Goal: Information Seeking & Learning: Learn about a topic

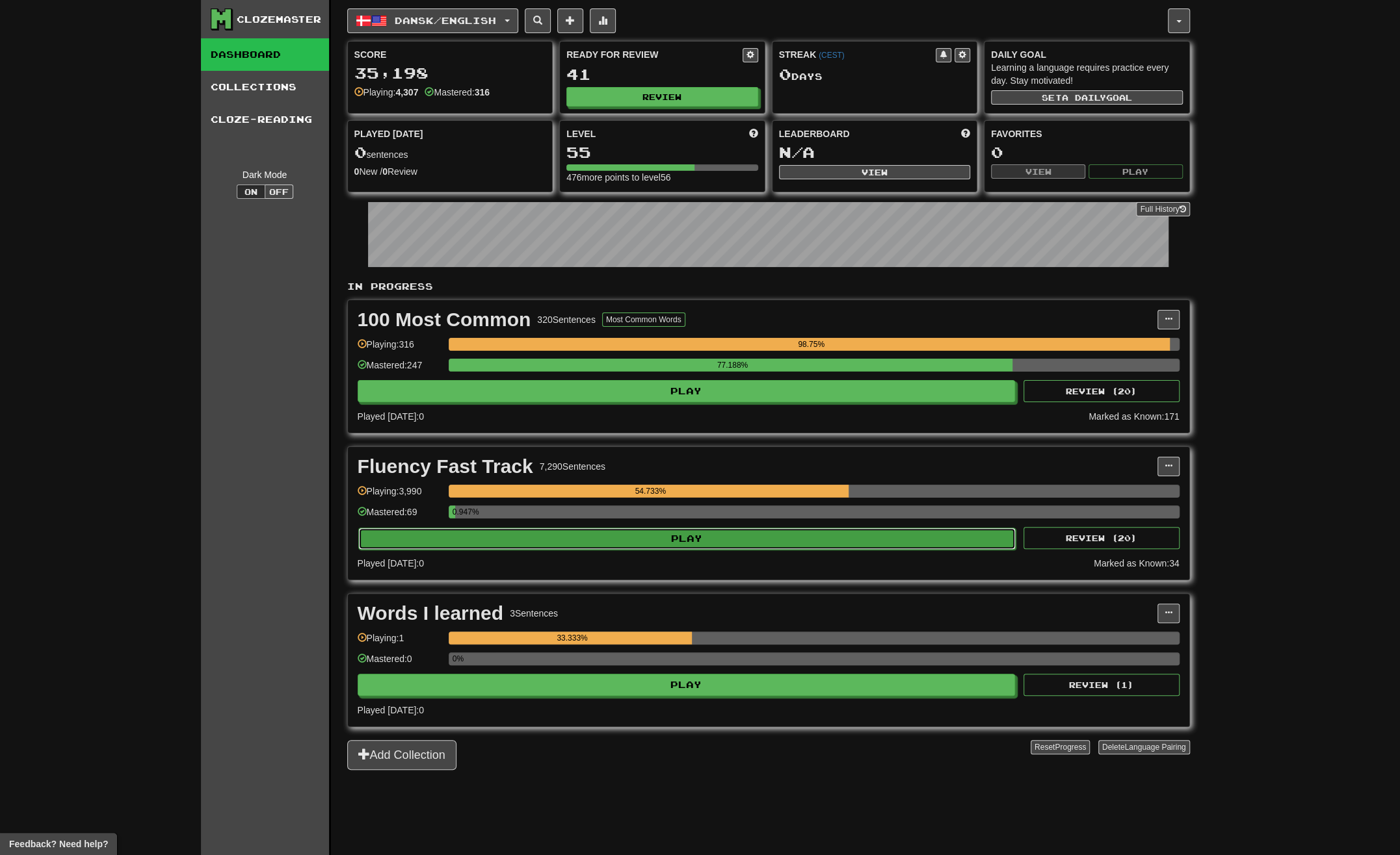
click at [594, 528] on button "Play" at bounding box center [687, 539] width 658 height 22
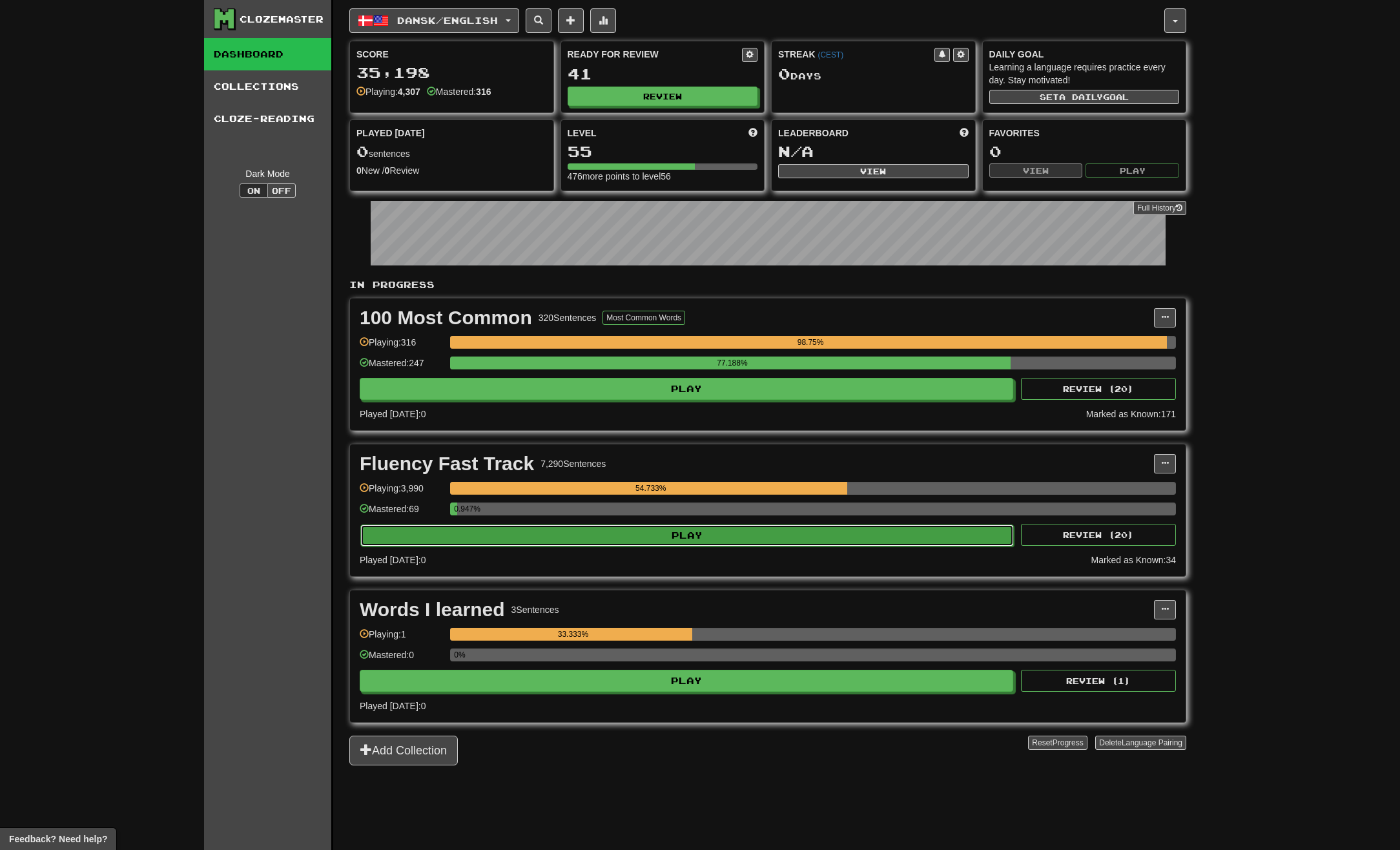
select select "**"
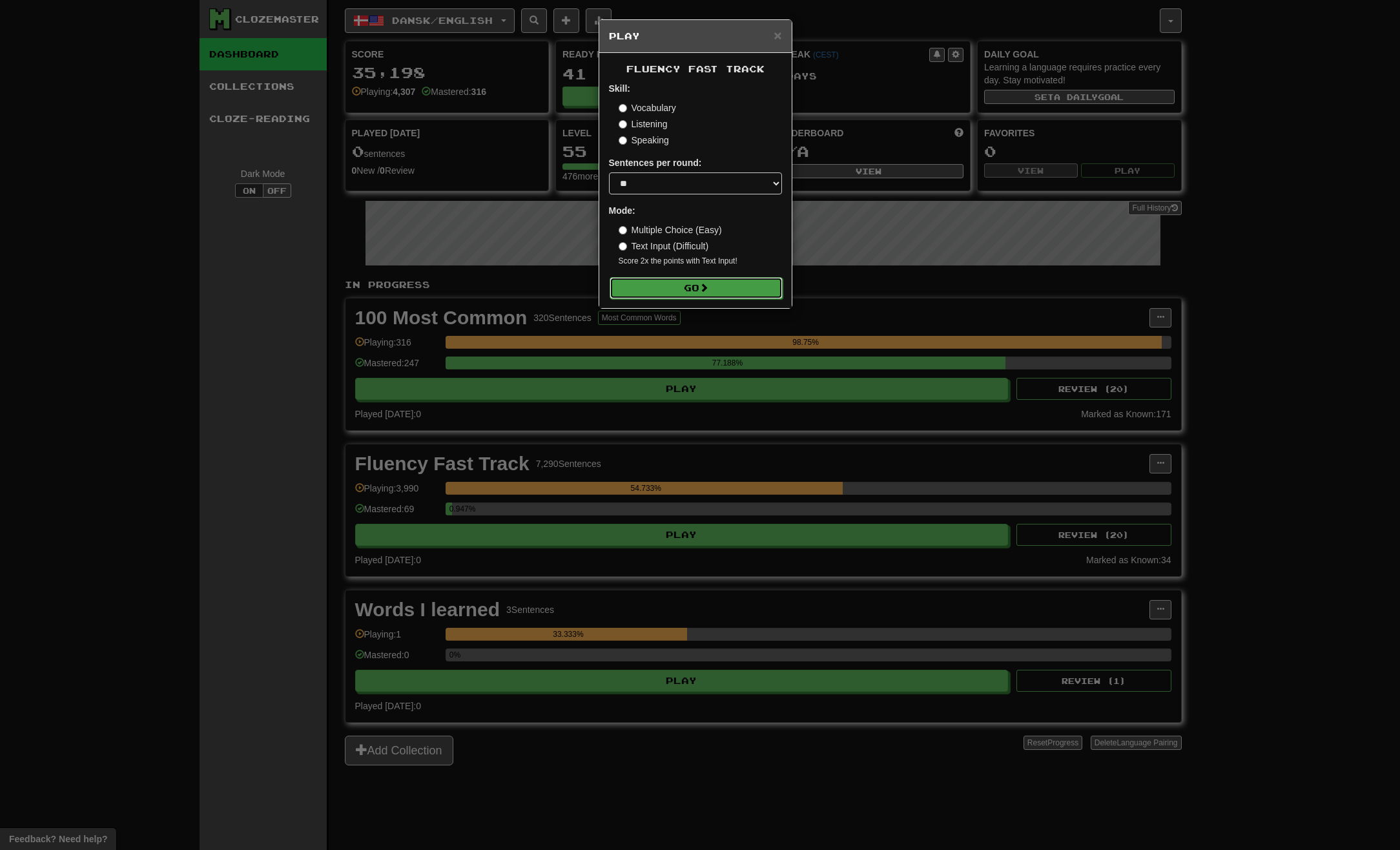
click at [700, 296] on button "Go" at bounding box center [697, 288] width 173 height 22
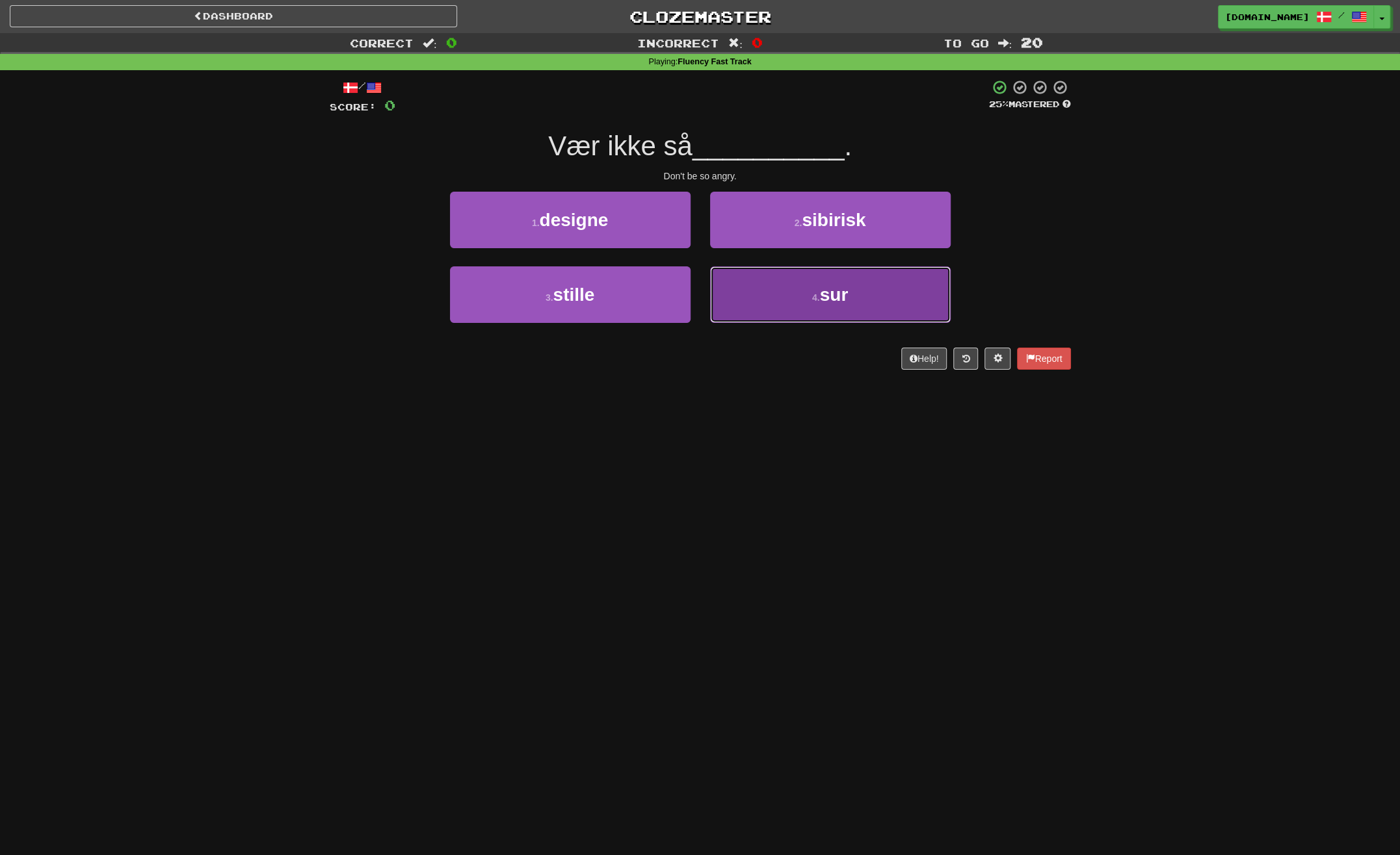
click at [890, 295] on button "4 . sur" at bounding box center [830, 295] width 240 height 56
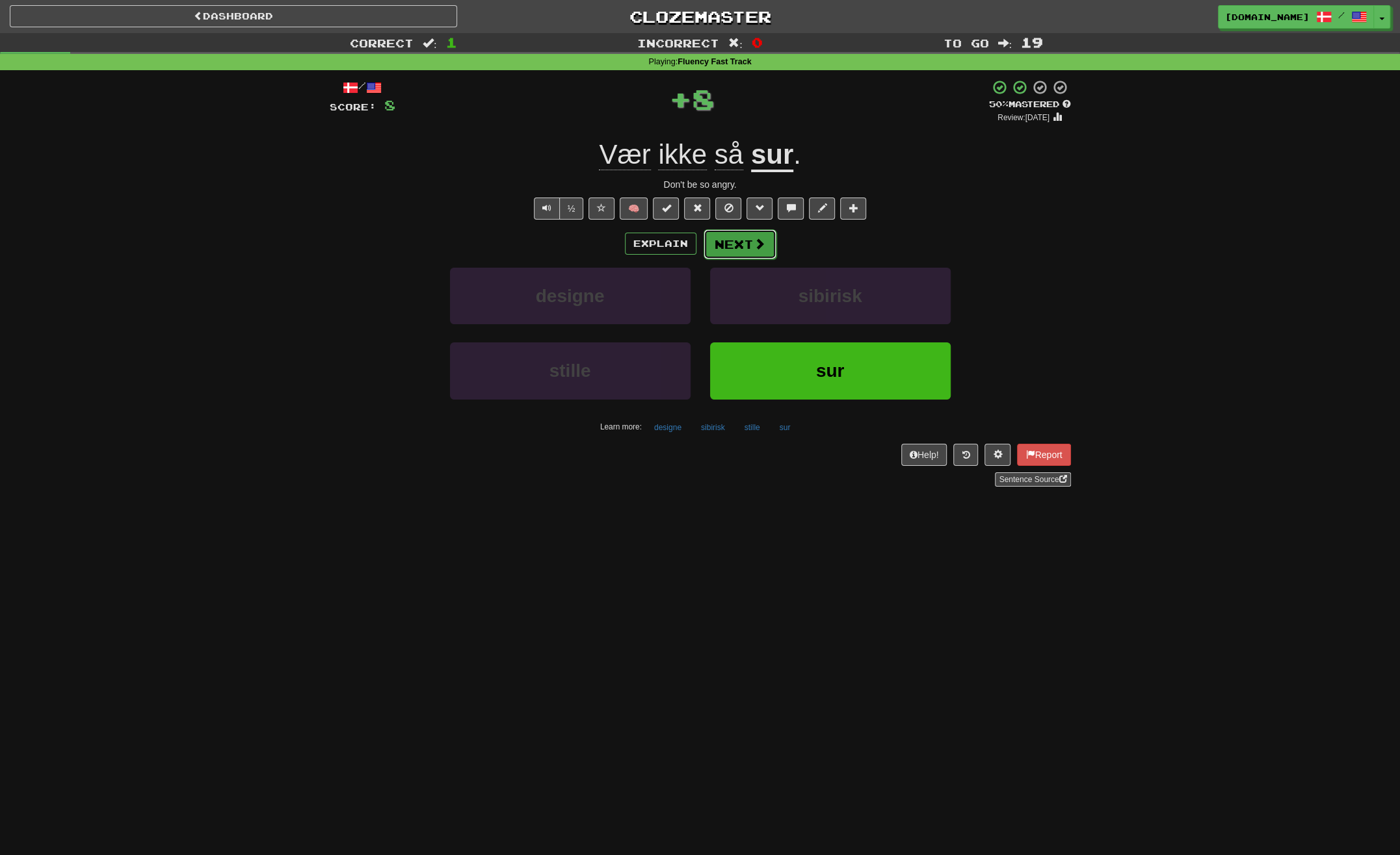
click at [753, 247] on span at bounding box center [759, 244] width 12 height 12
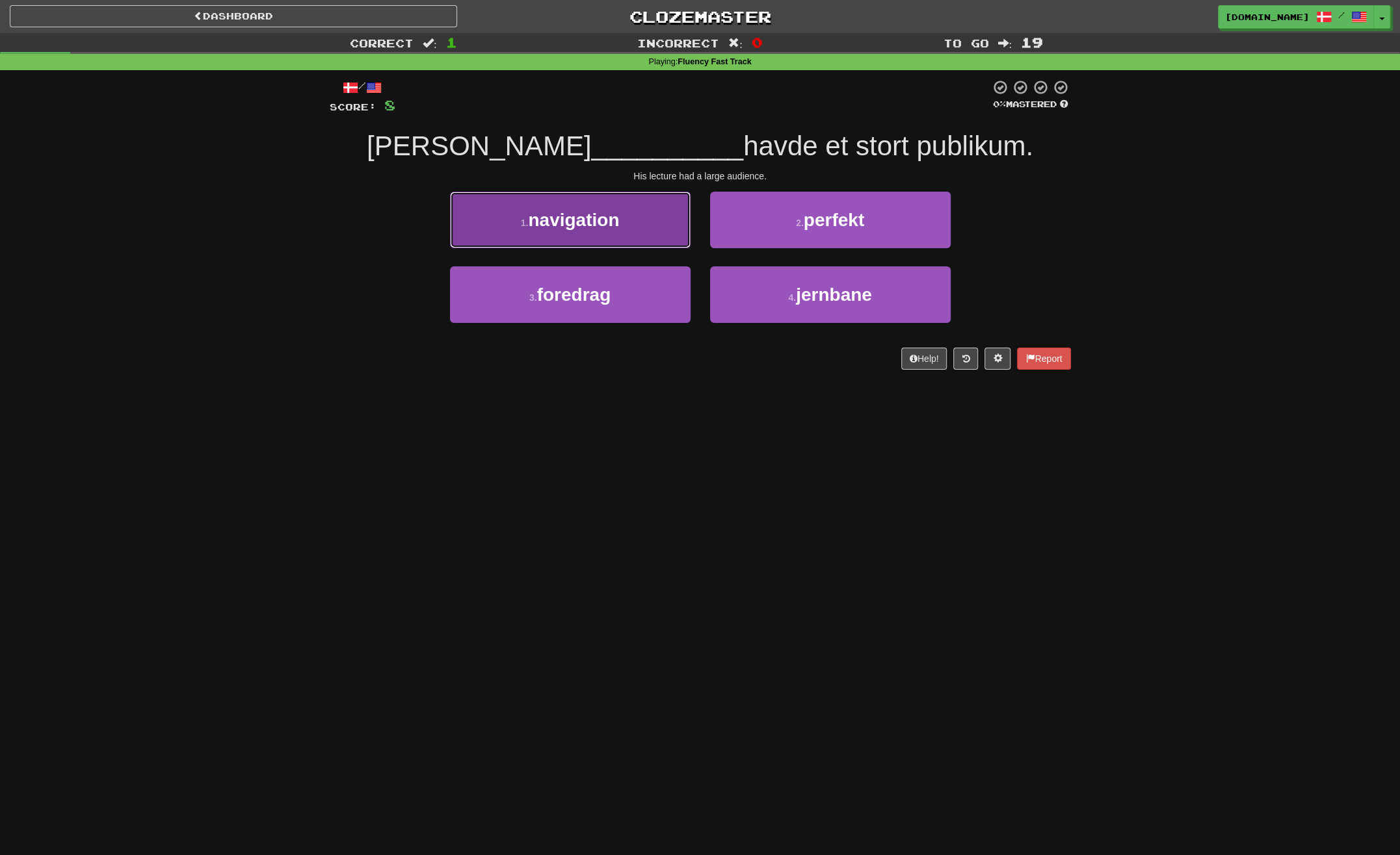
click at [633, 216] on button "1 . navigation" at bounding box center [570, 220] width 240 height 56
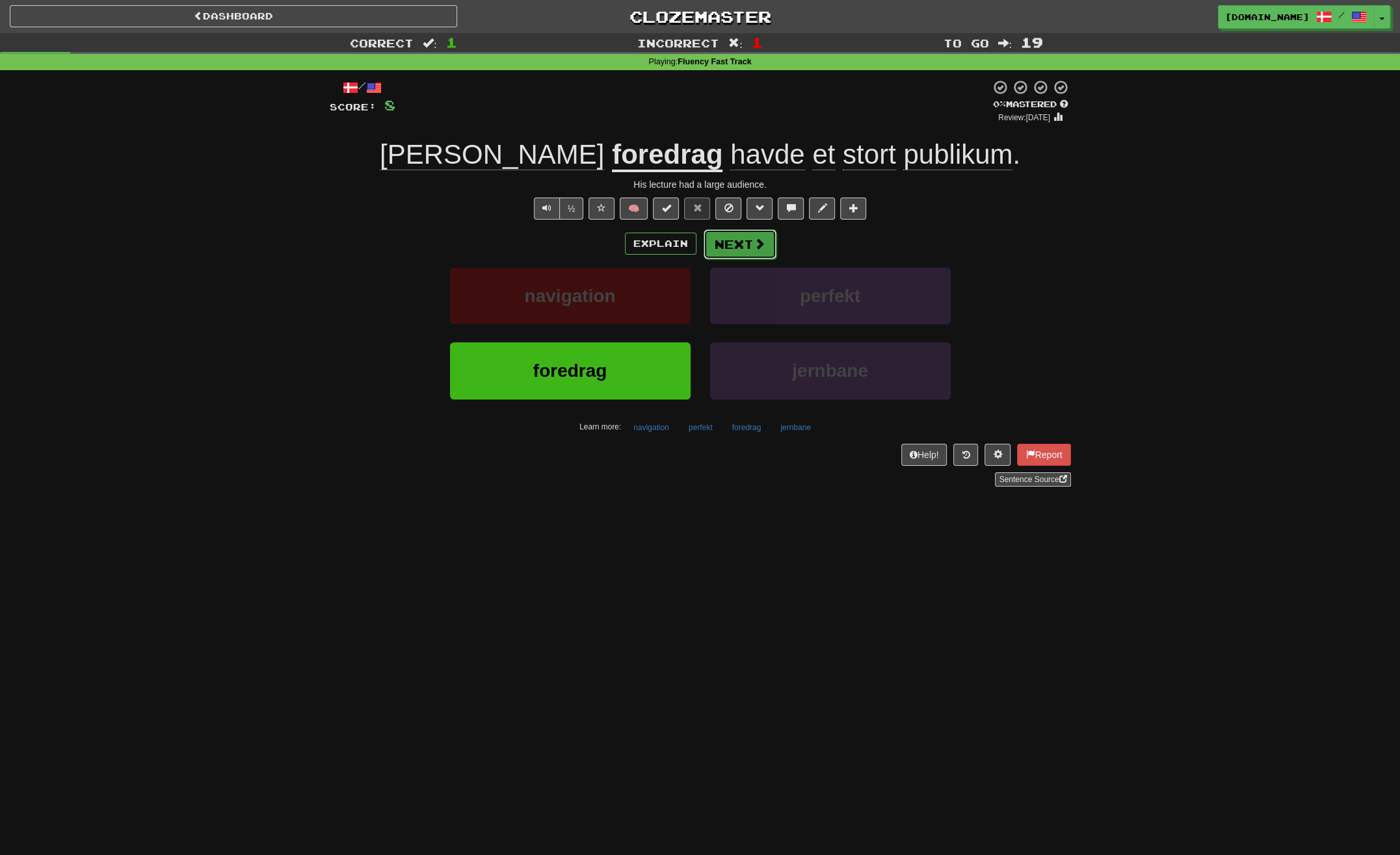
click at [730, 248] on button "Next" at bounding box center [740, 244] width 73 height 30
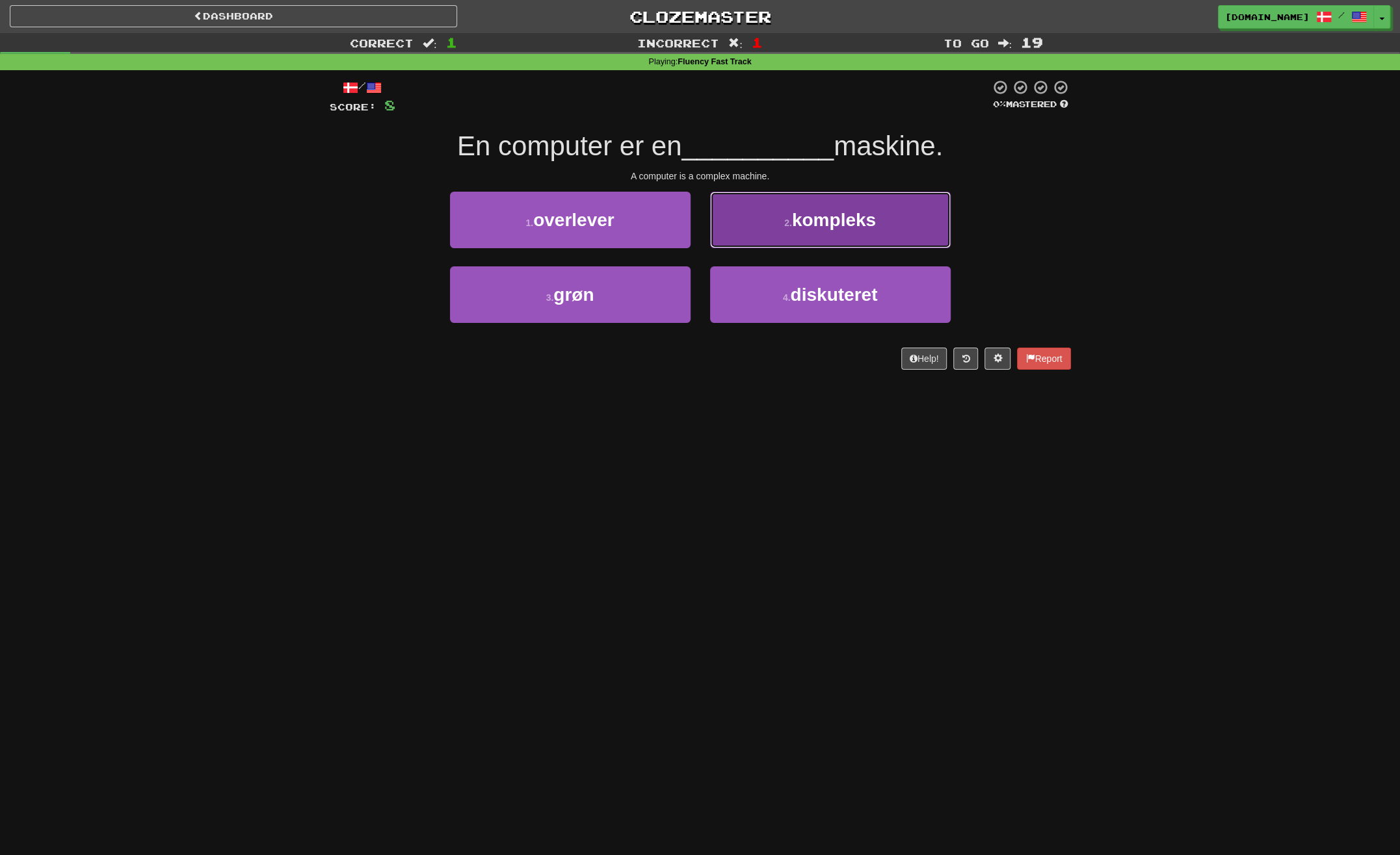
click at [736, 245] on button "2 . kompleks" at bounding box center [830, 220] width 240 height 56
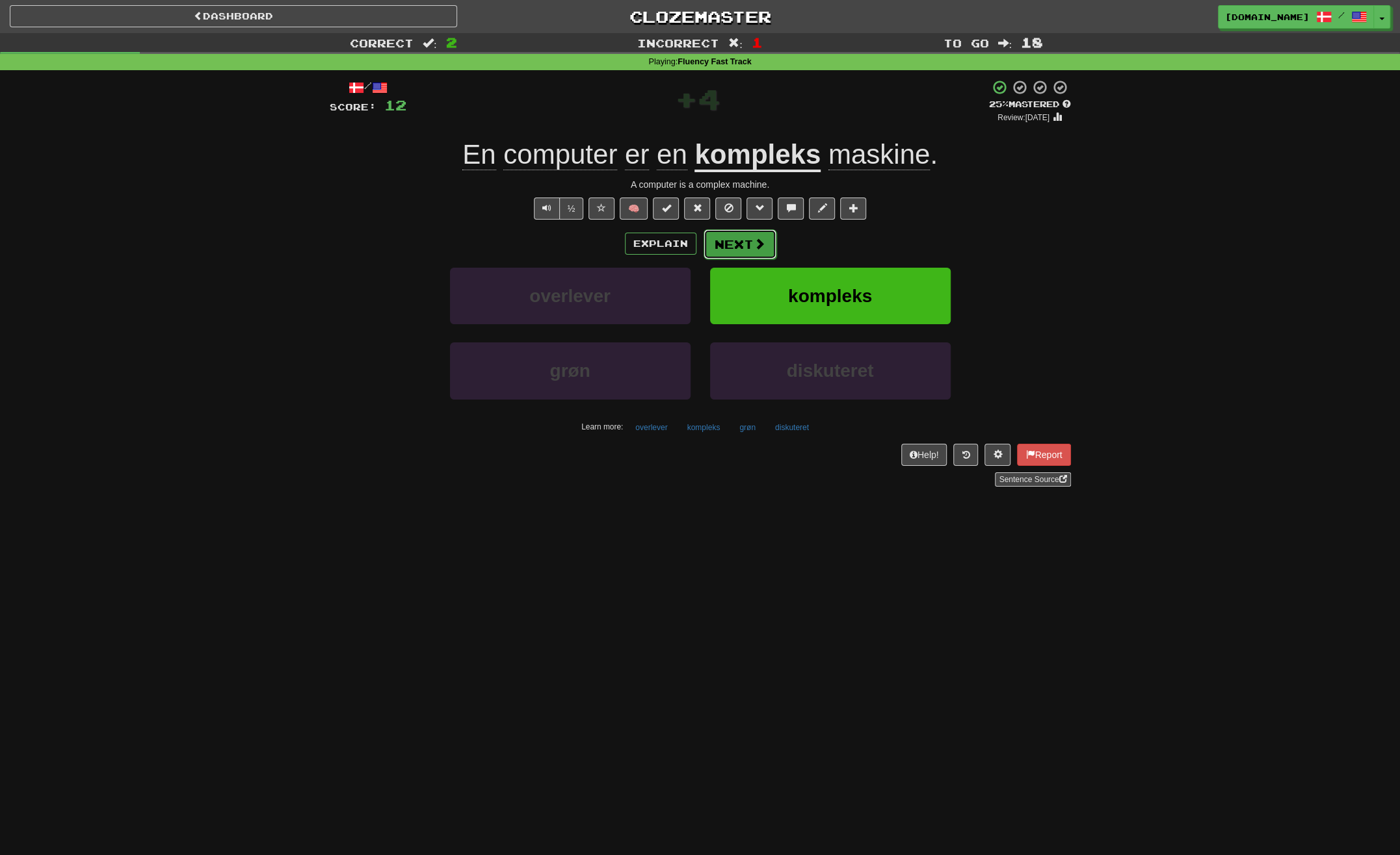
click at [741, 246] on button "Next" at bounding box center [740, 244] width 73 height 30
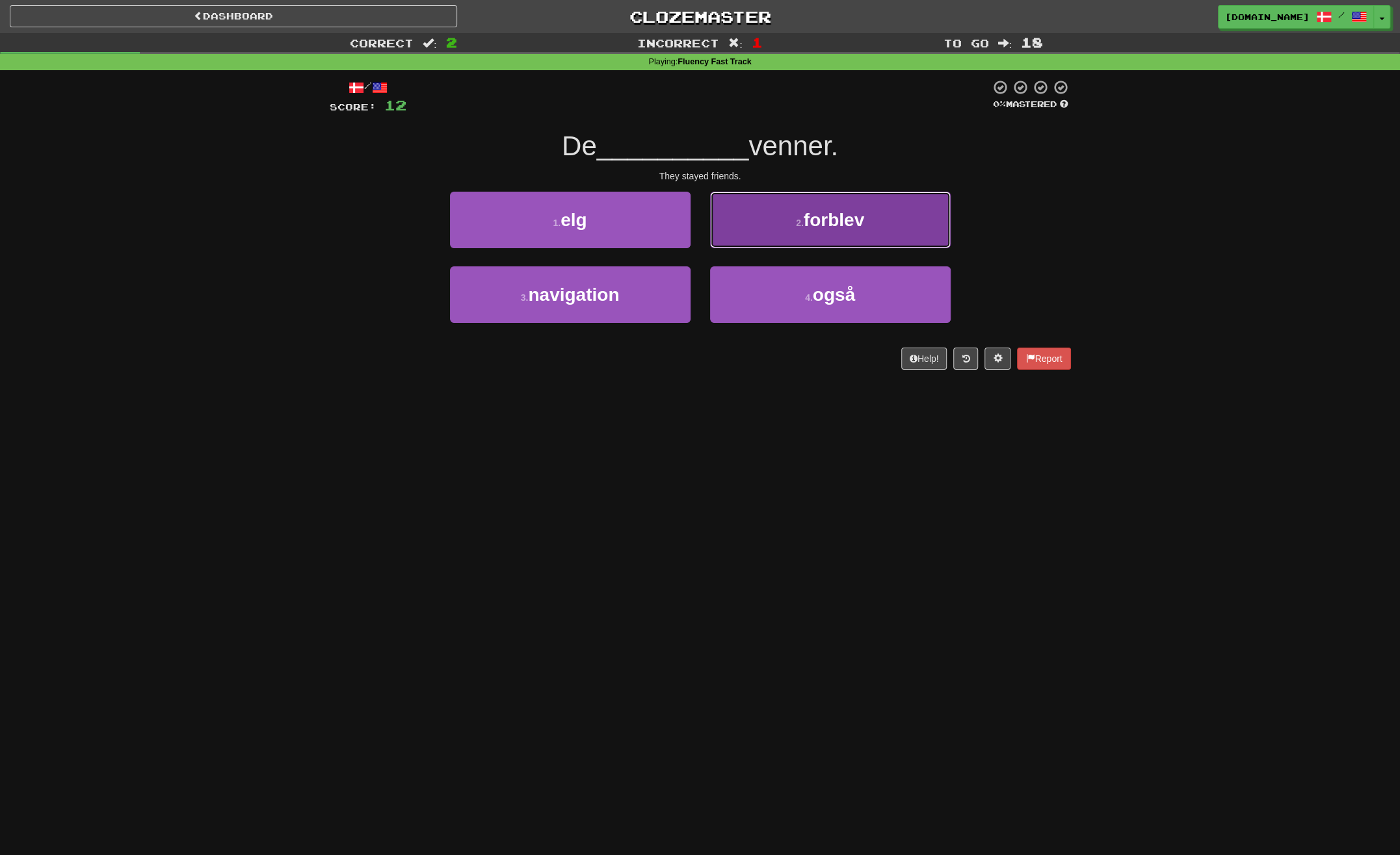
click at [777, 221] on button "2 . forblev" at bounding box center [830, 220] width 240 height 56
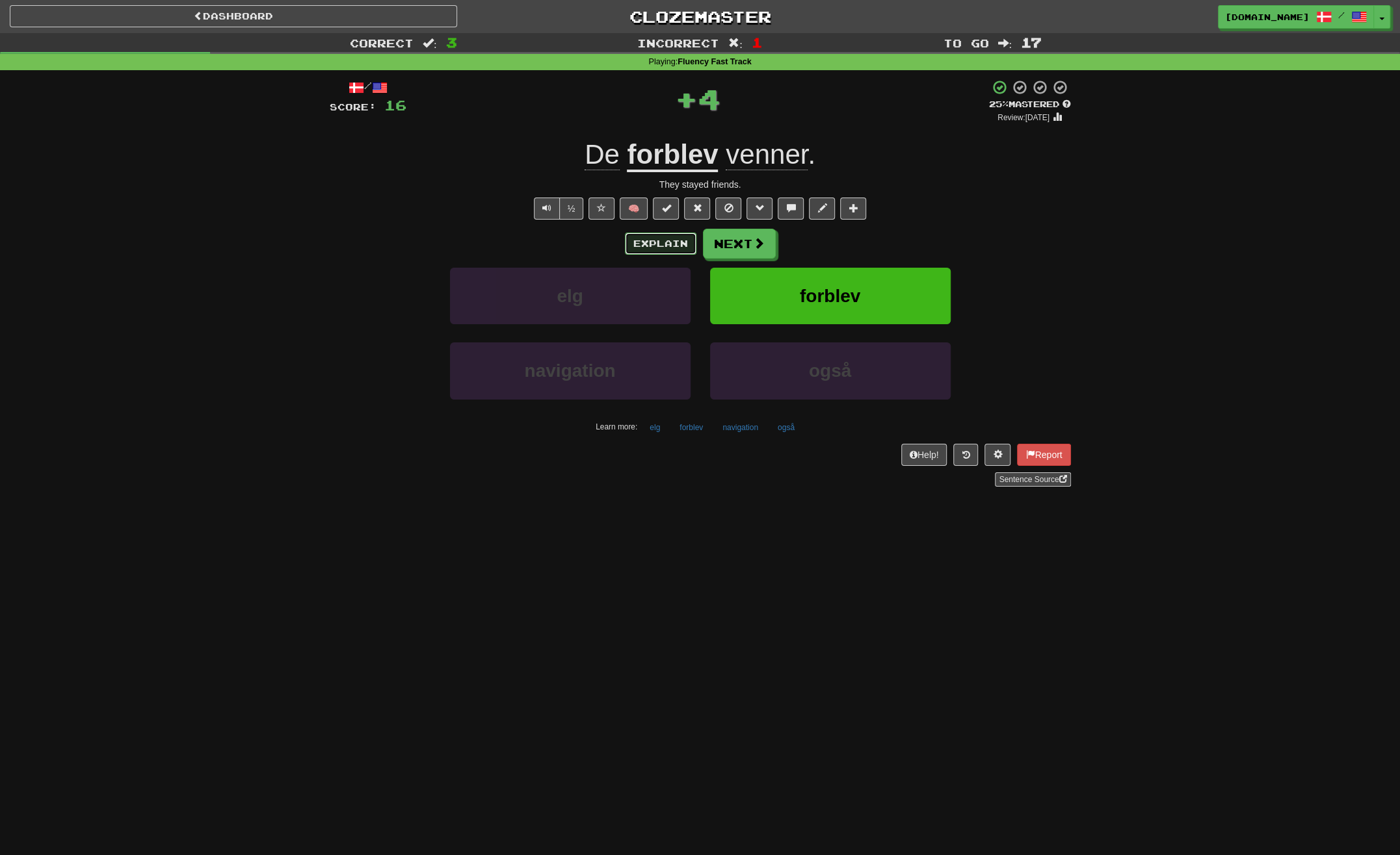
click at [645, 245] on button "Explain" at bounding box center [661, 244] width 72 height 22
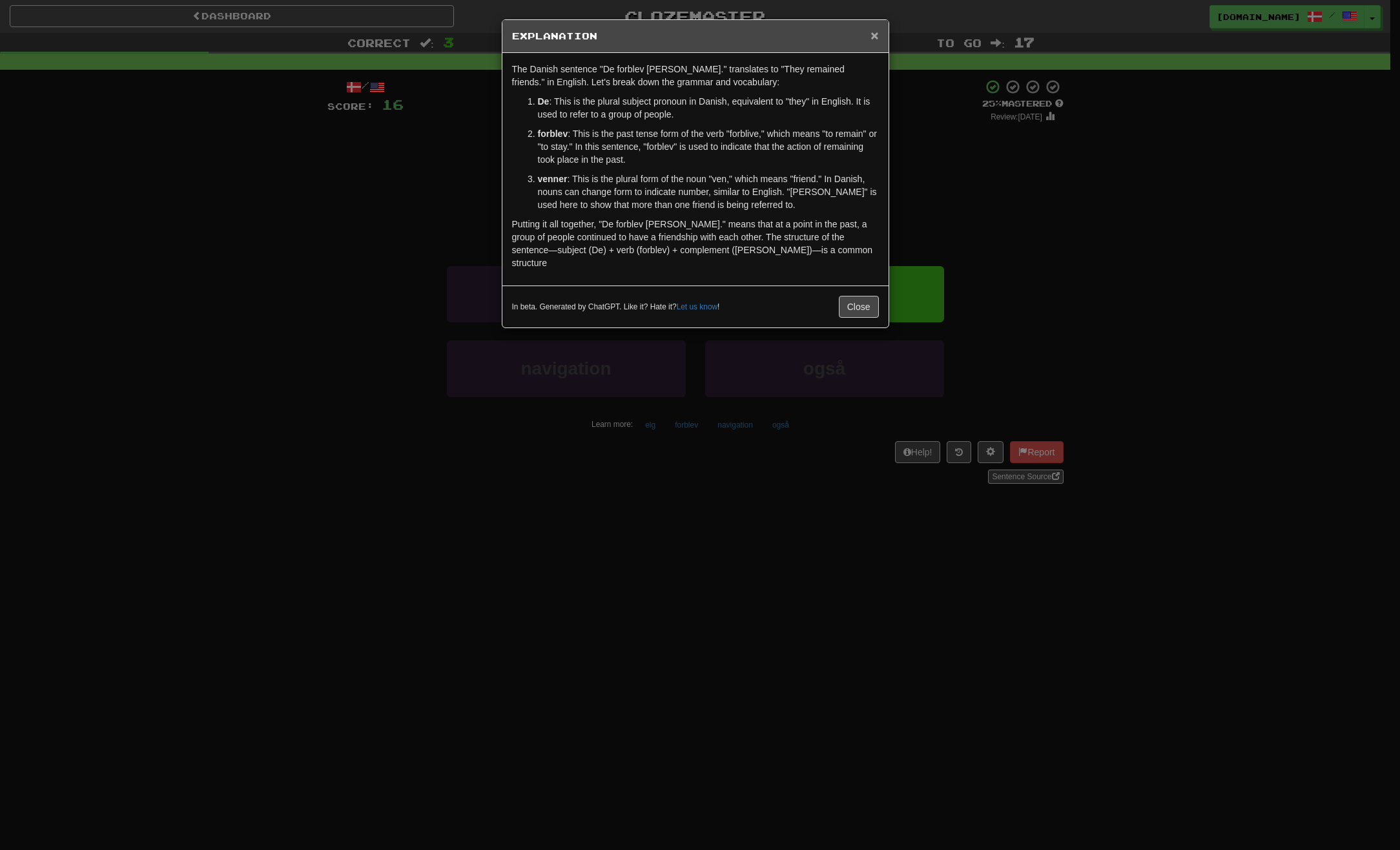
click at [878, 32] on span "×" at bounding box center [874, 35] width 8 height 14
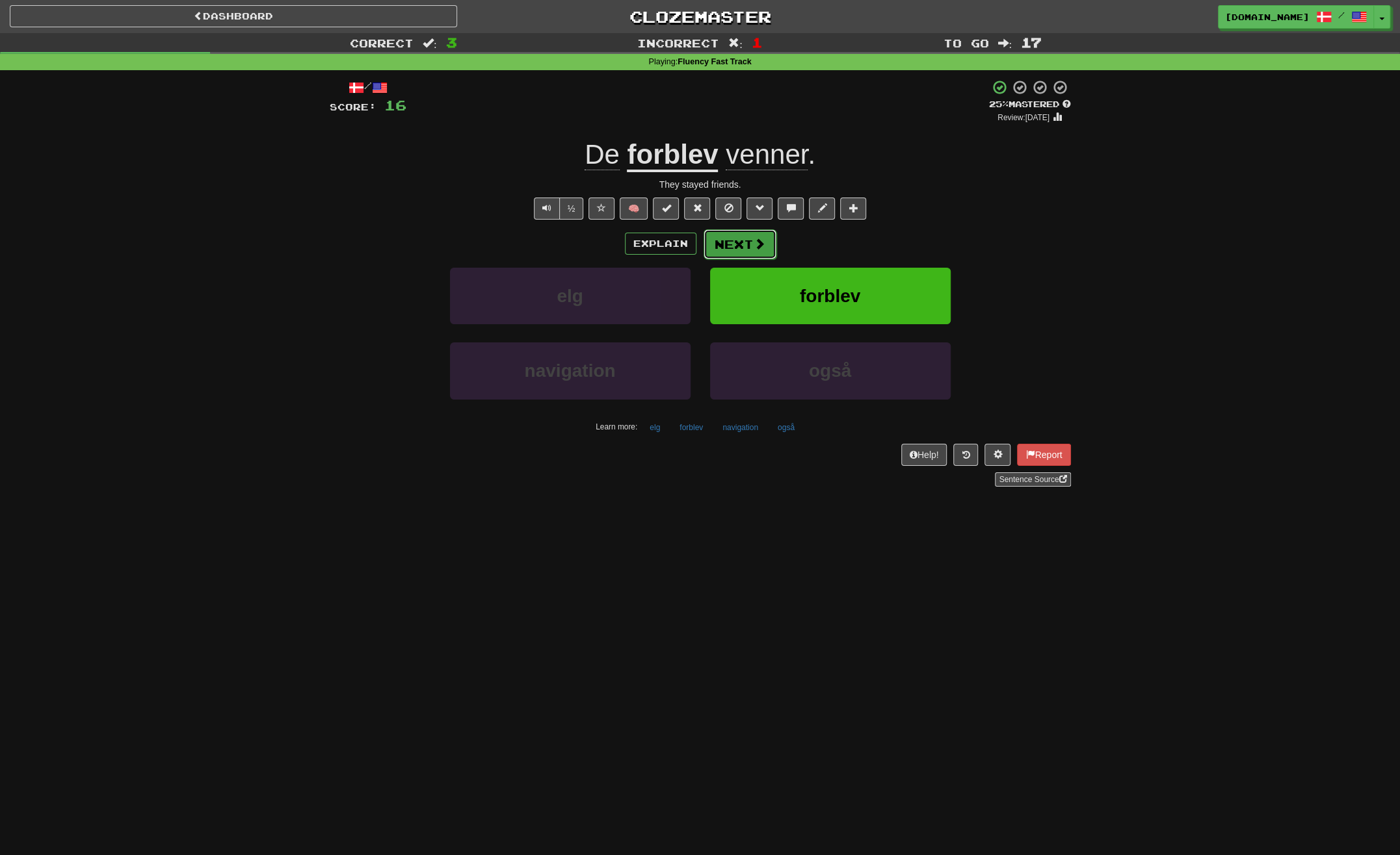
click at [735, 247] on button "Next" at bounding box center [740, 244] width 73 height 30
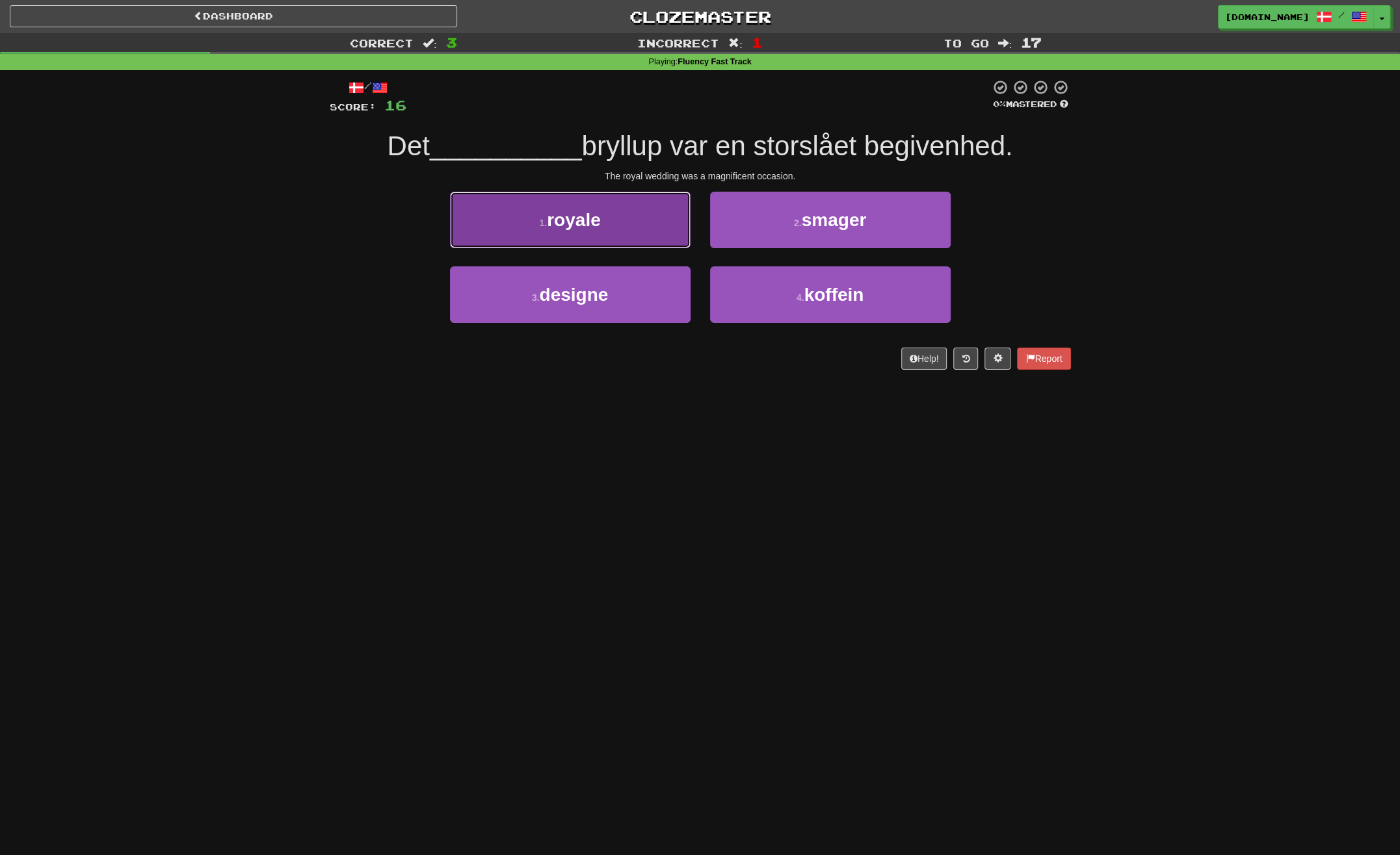
click at [639, 243] on button "1 . royale" at bounding box center [570, 220] width 240 height 56
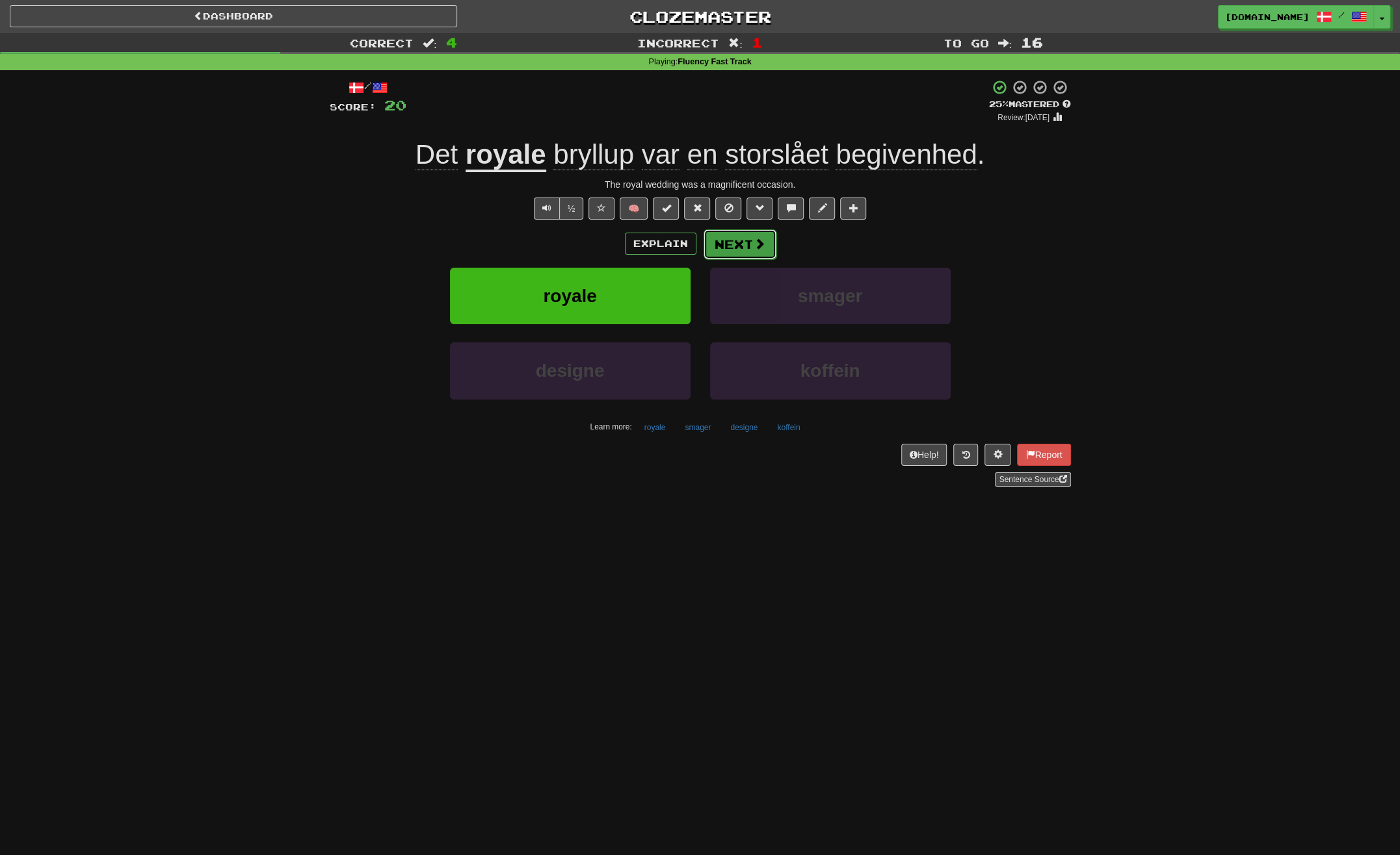
click at [736, 247] on button "Next" at bounding box center [740, 244] width 73 height 30
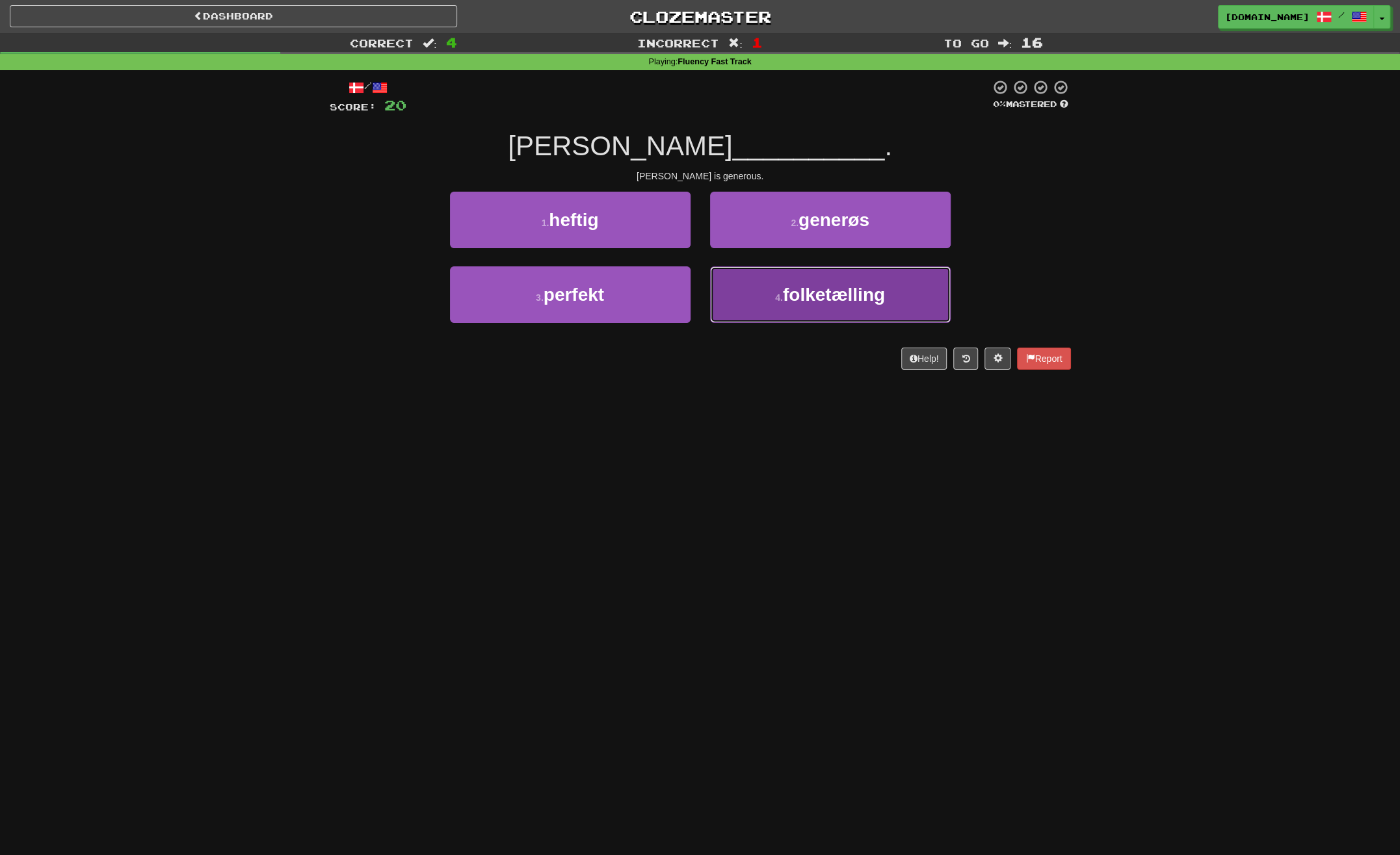
click at [771, 299] on button "4 . folketælling" at bounding box center [830, 295] width 240 height 56
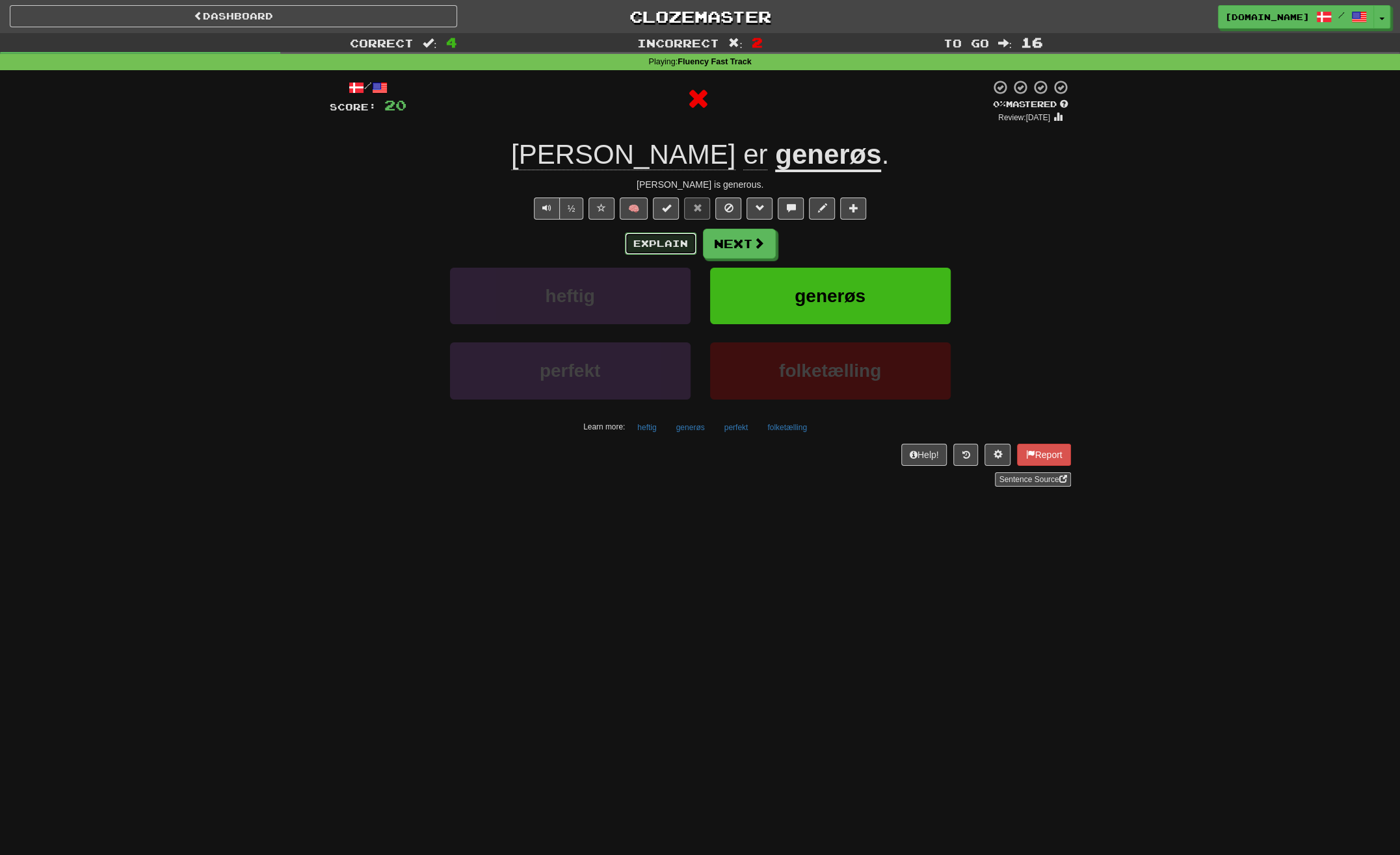
click at [667, 237] on button "Explain" at bounding box center [661, 244] width 72 height 22
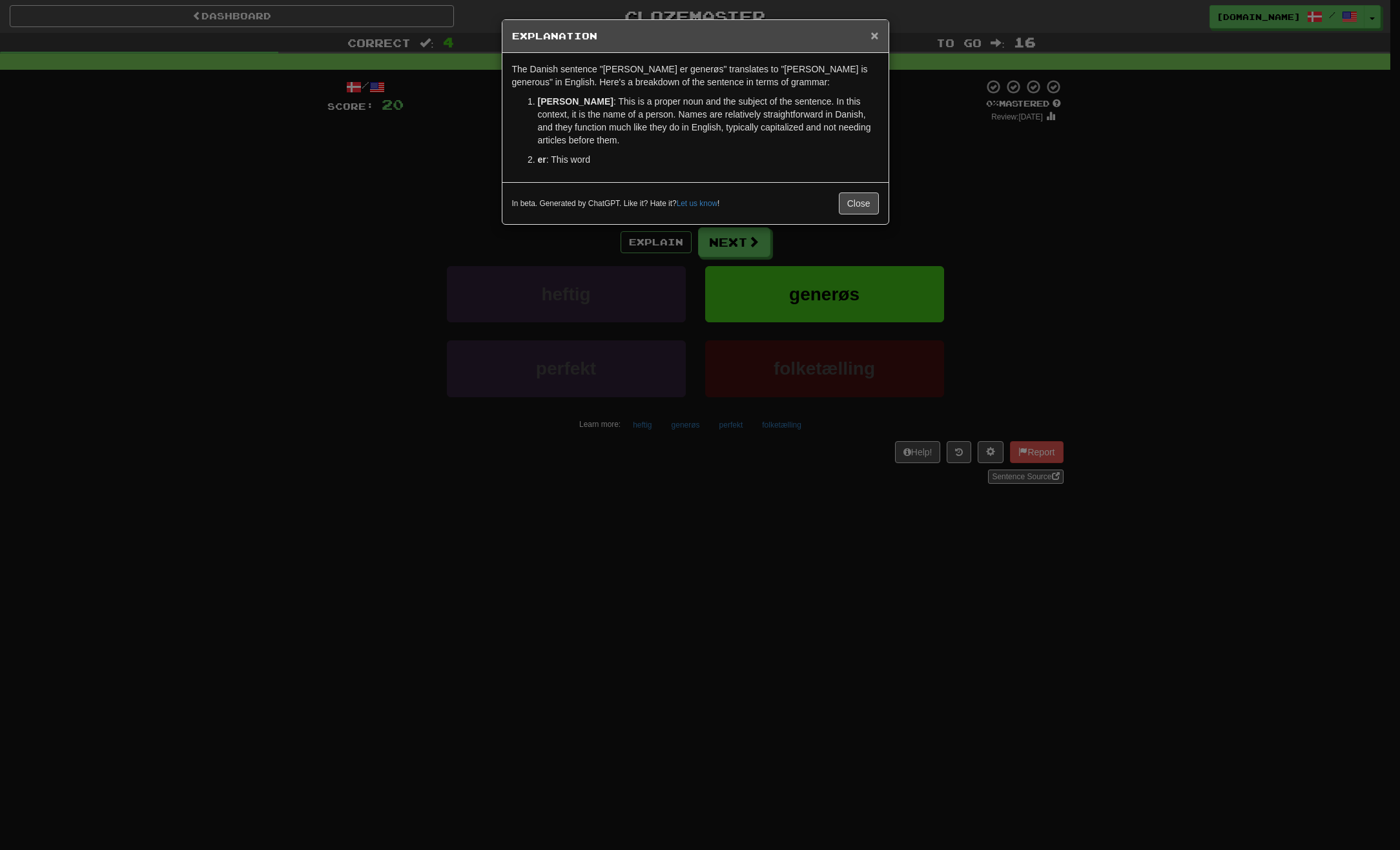
click at [873, 36] on span "×" at bounding box center [874, 35] width 8 height 14
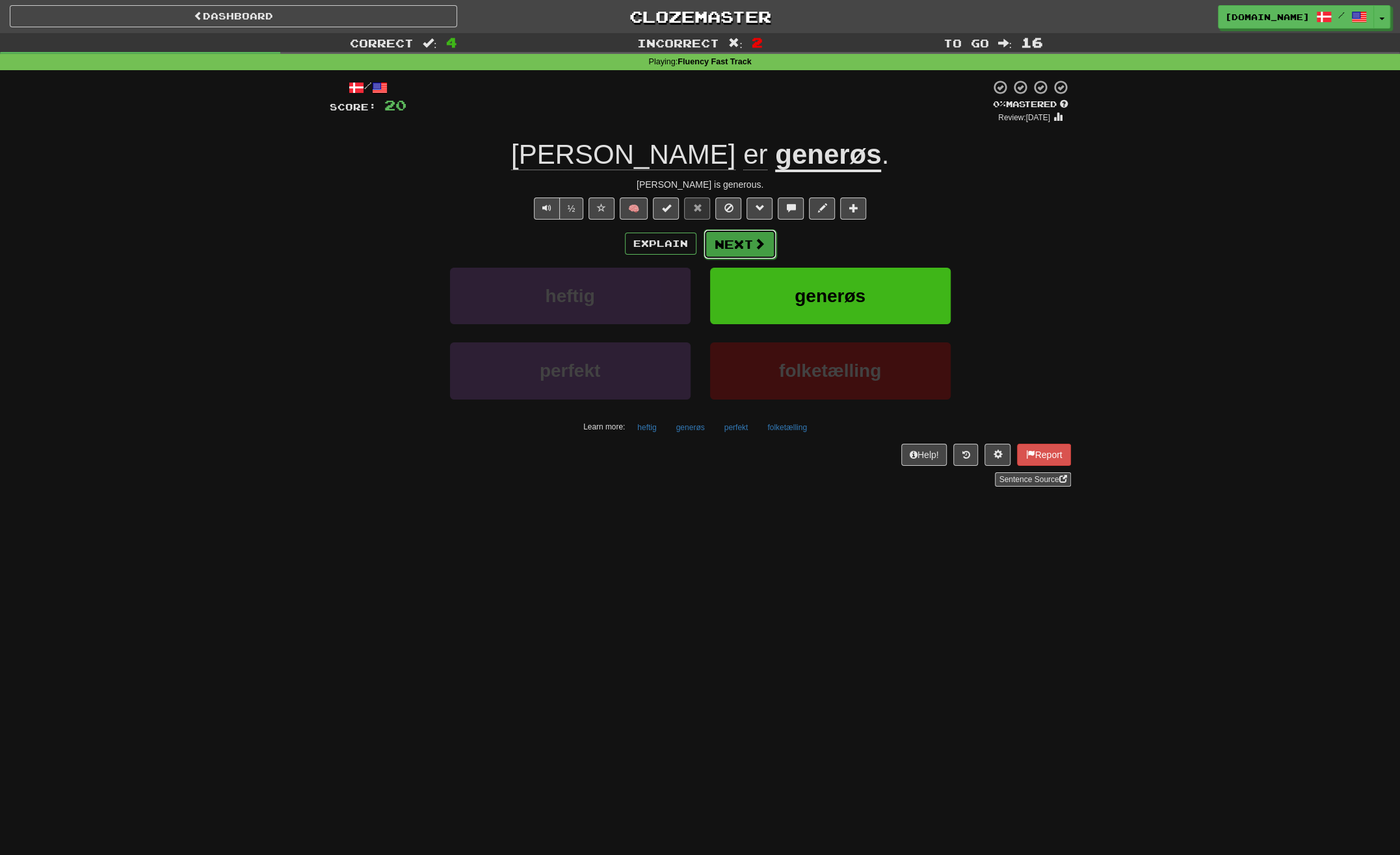
click at [763, 245] on span at bounding box center [759, 244] width 12 height 12
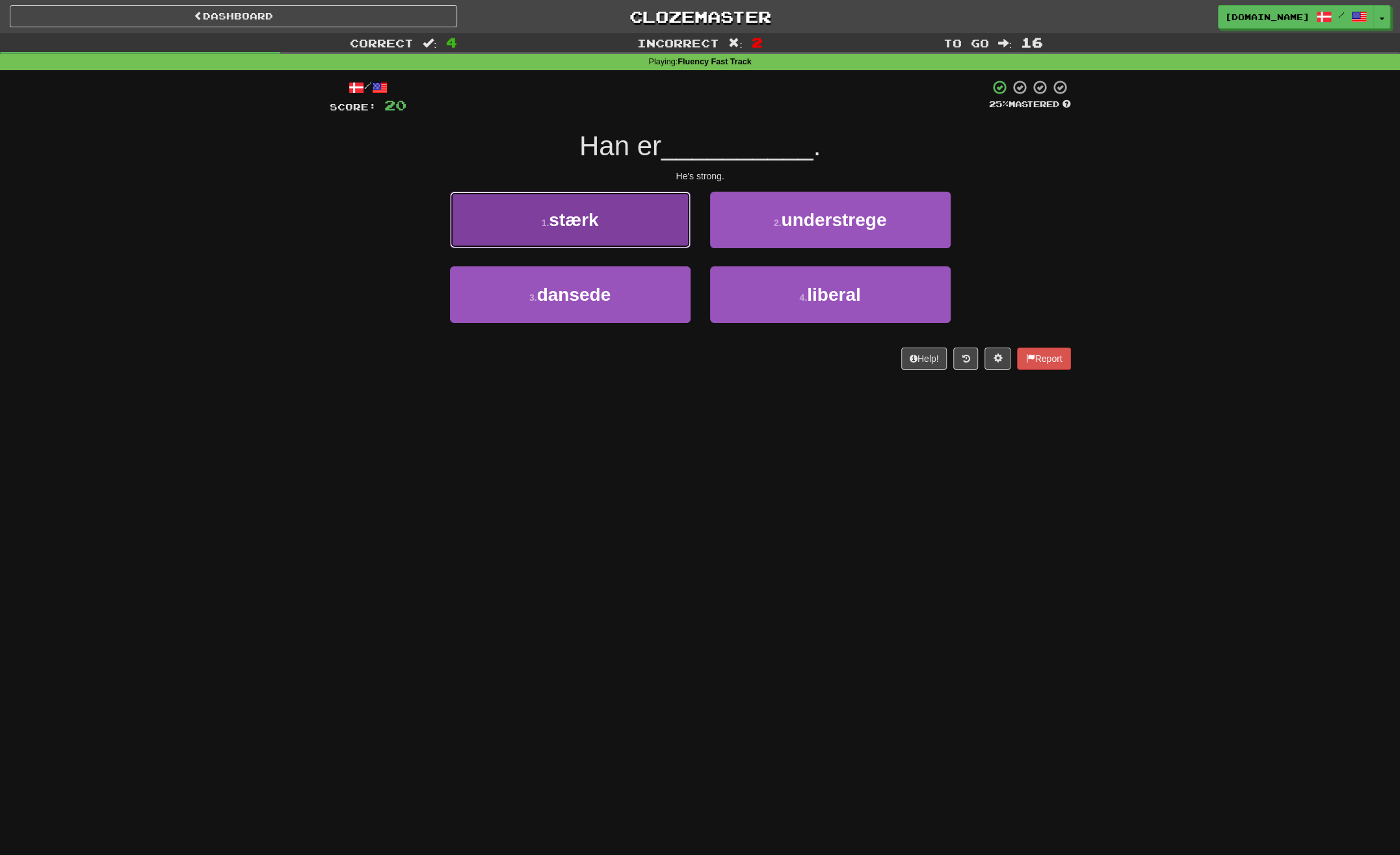
click at [641, 247] on button "1 . stærk" at bounding box center [570, 220] width 240 height 56
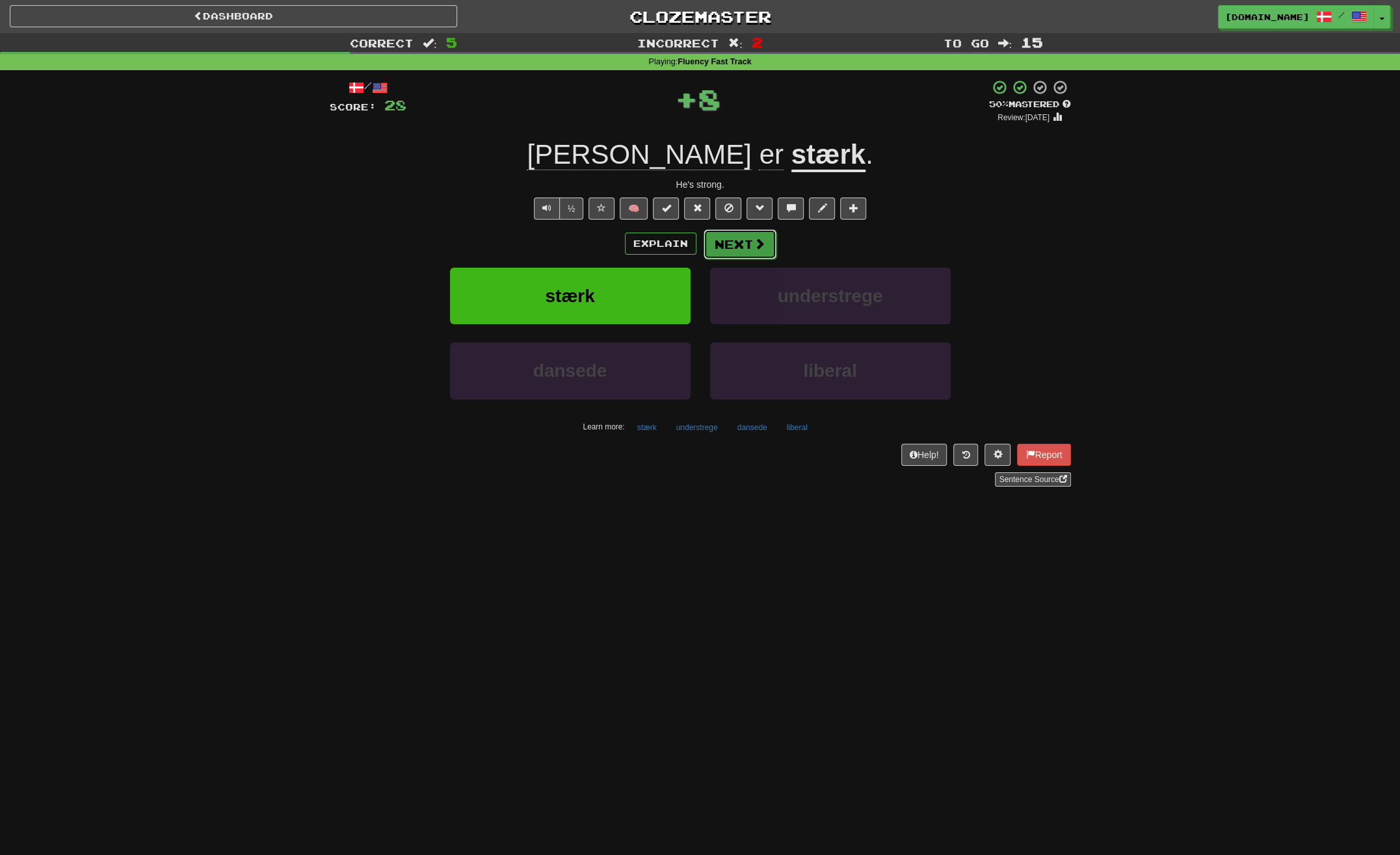
click at [736, 233] on button "Next" at bounding box center [740, 244] width 73 height 30
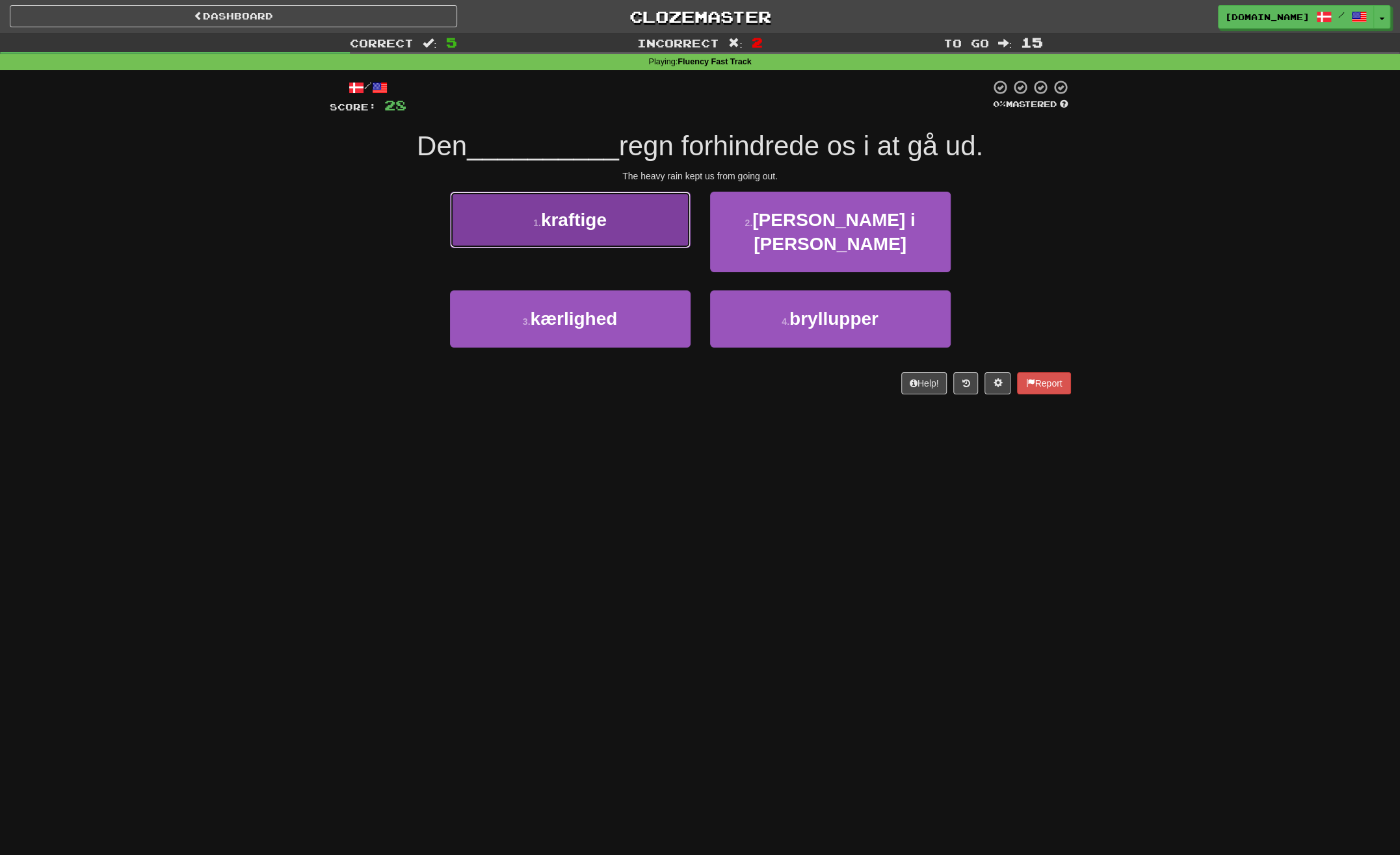
click at [668, 239] on button "1 . kraftige" at bounding box center [570, 220] width 240 height 56
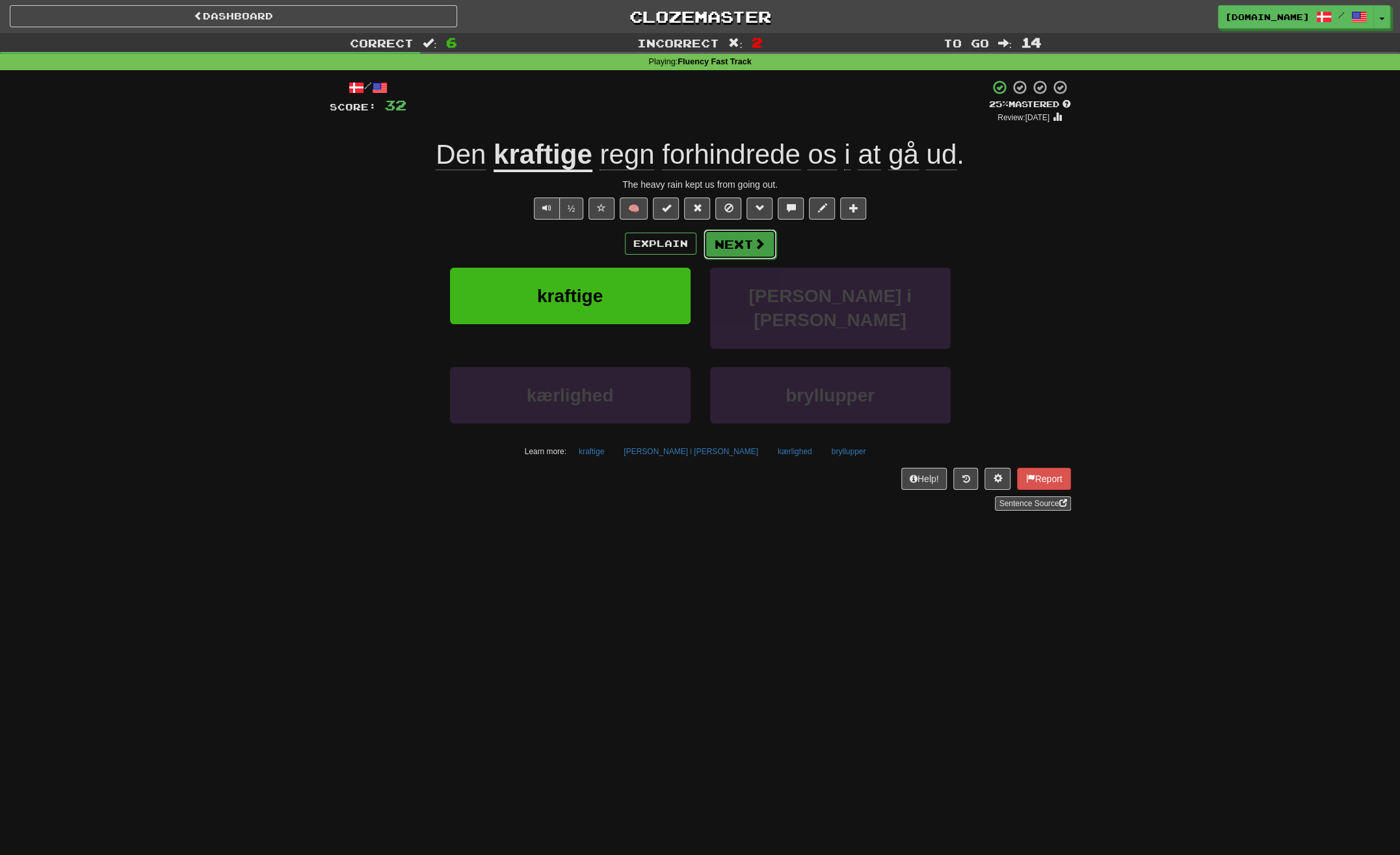
click at [728, 235] on button "Next" at bounding box center [740, 244] width 73 height 30
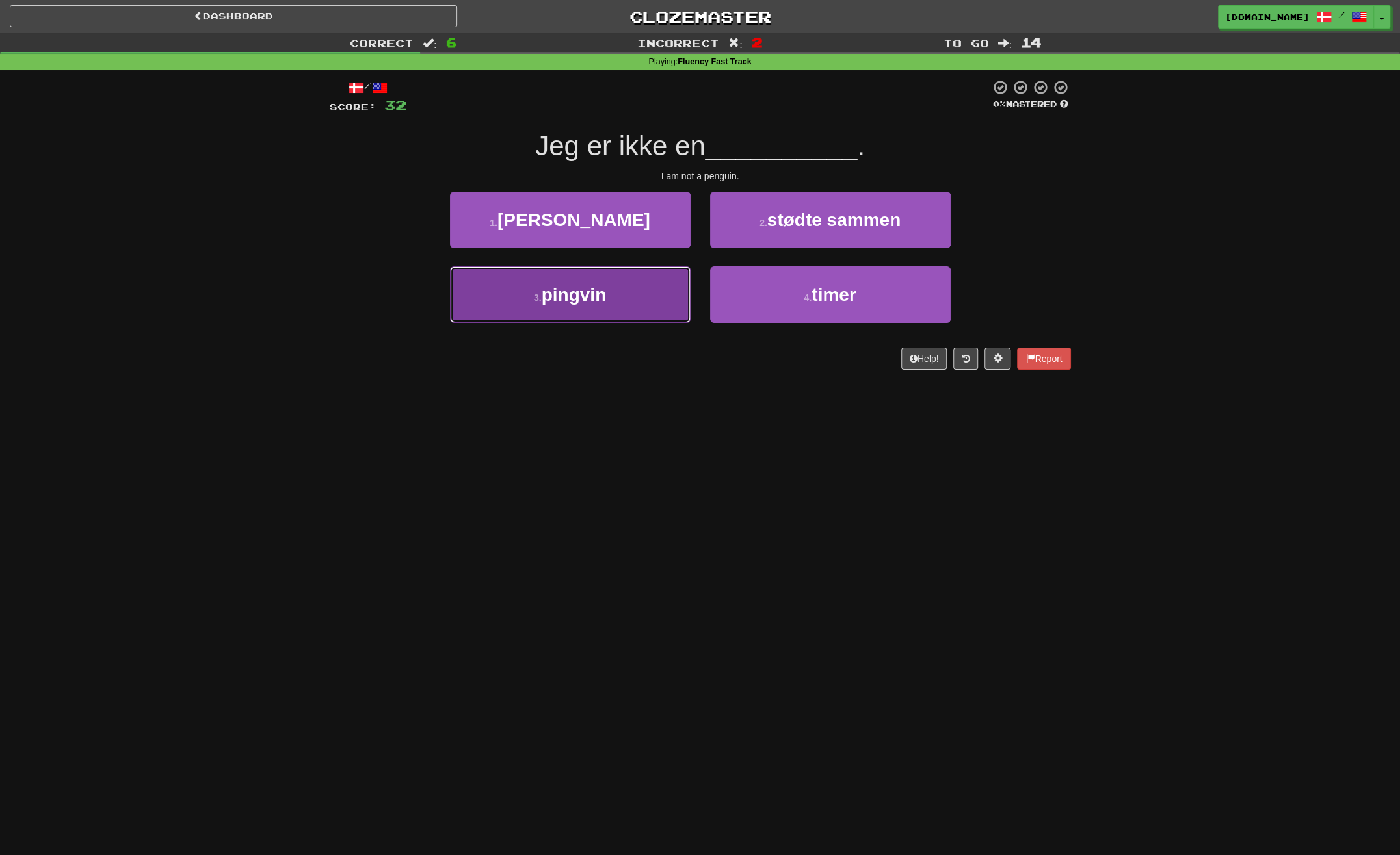
click at [663, 297] on button "3 . [GEOGRAPHIC_DATA]" at bounding box center [570, 295] width 240 height 56
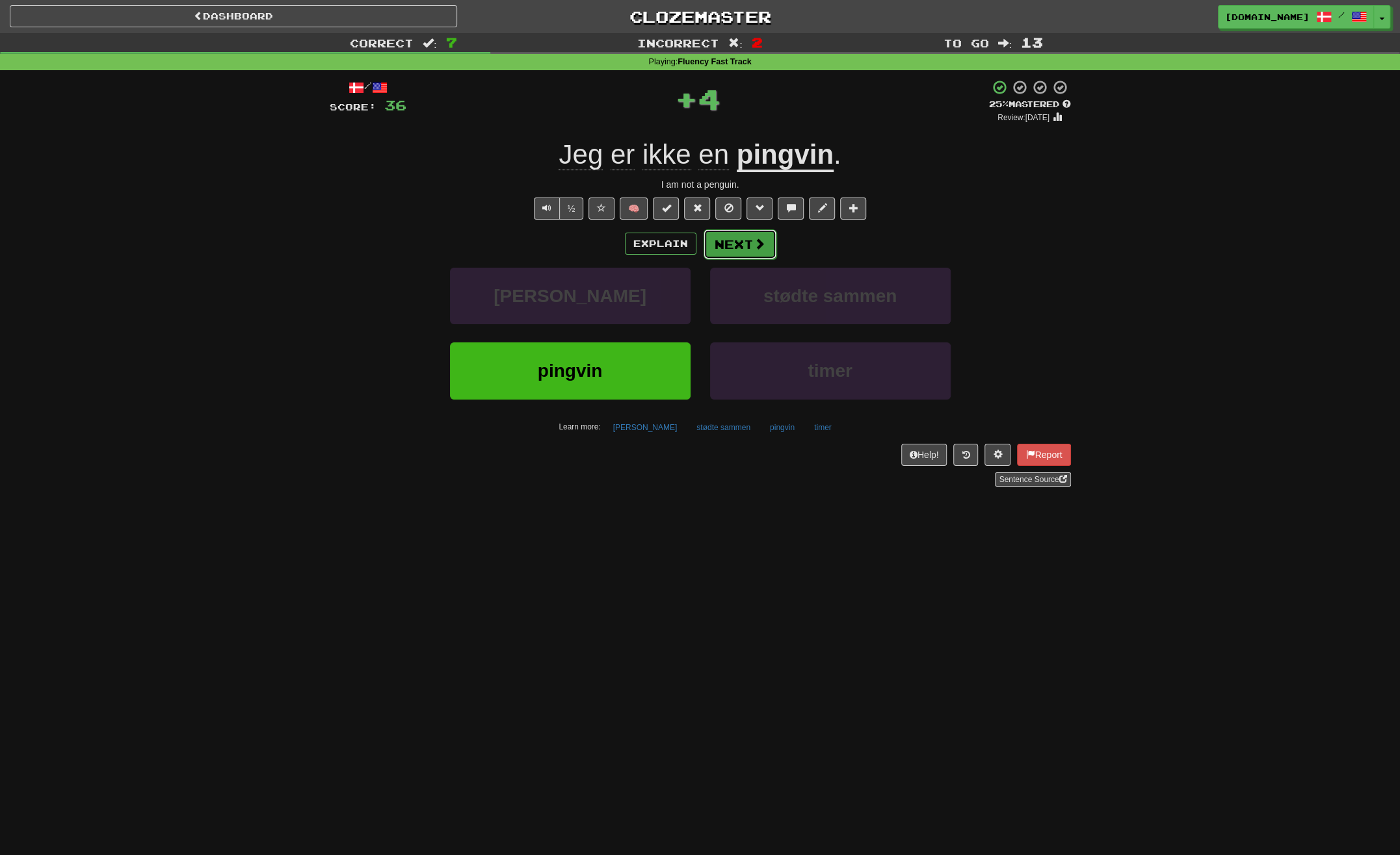
click at [736, 251] on button "Next" at bounding box center [740, 244] width 73 height 30
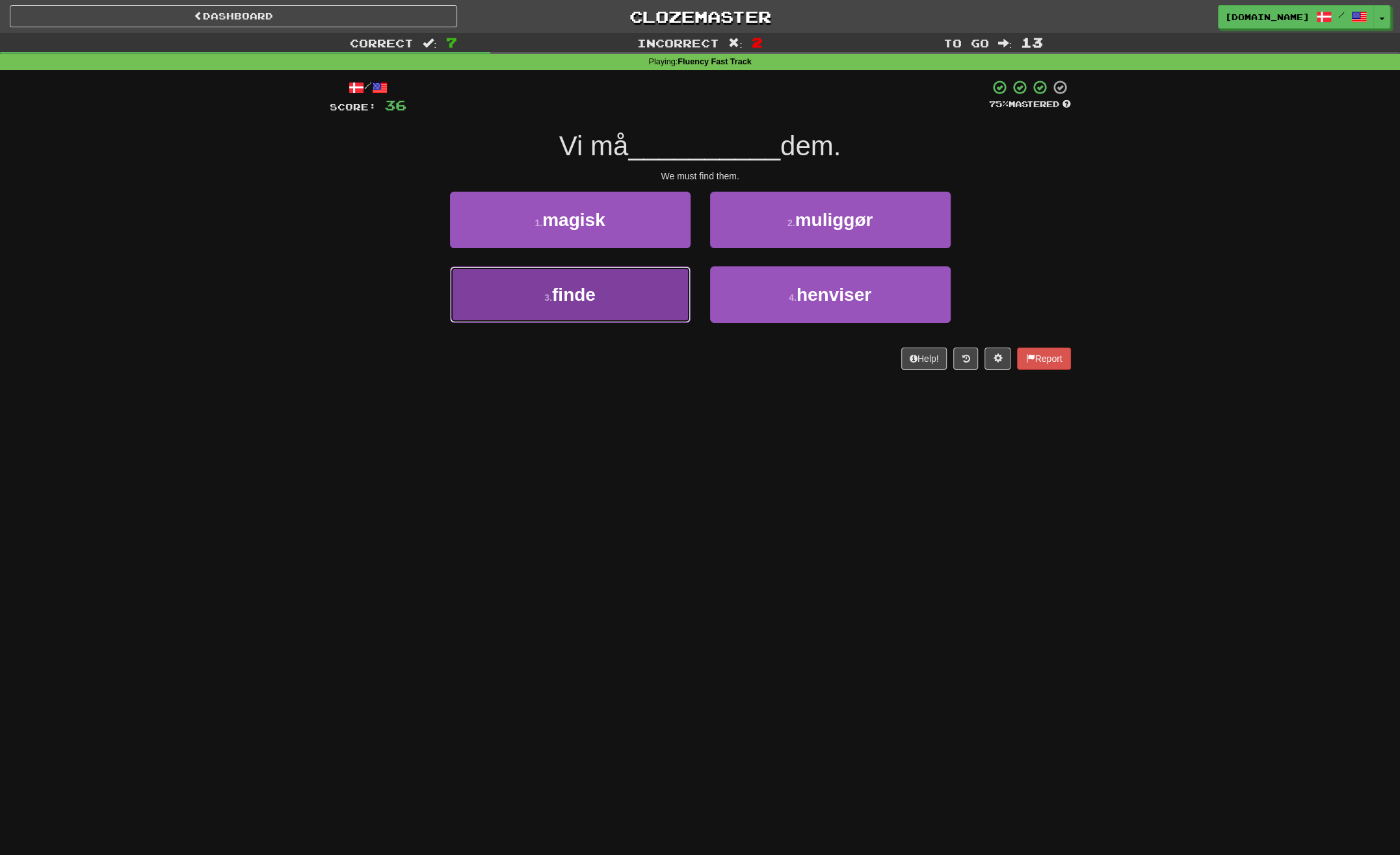
click at [646, 304] on button "3 . finde" at bounding box center [570, 295] width 240 height 56
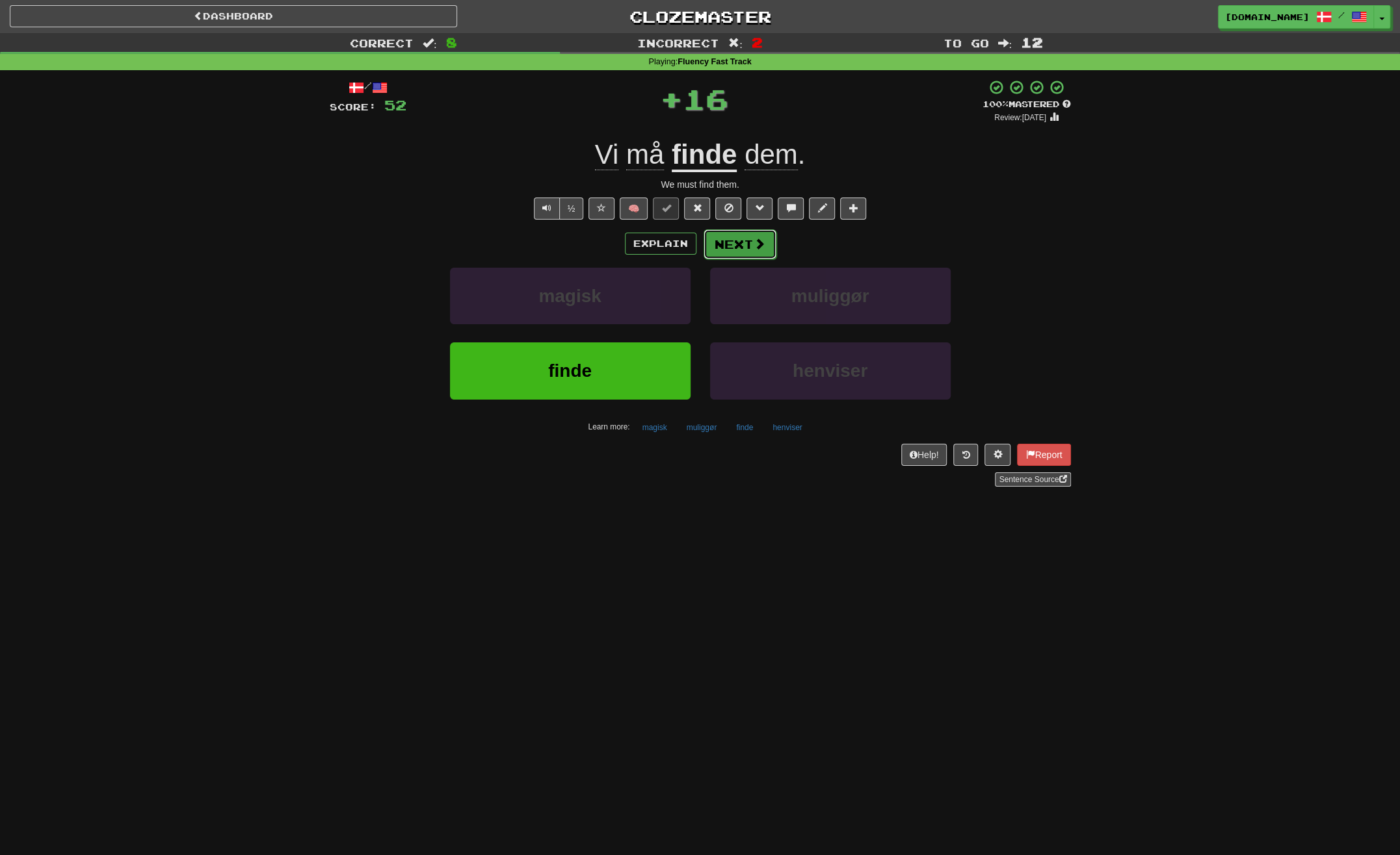
click at [760, 240] on span at bounding box center [759, 244] width 12 height 12
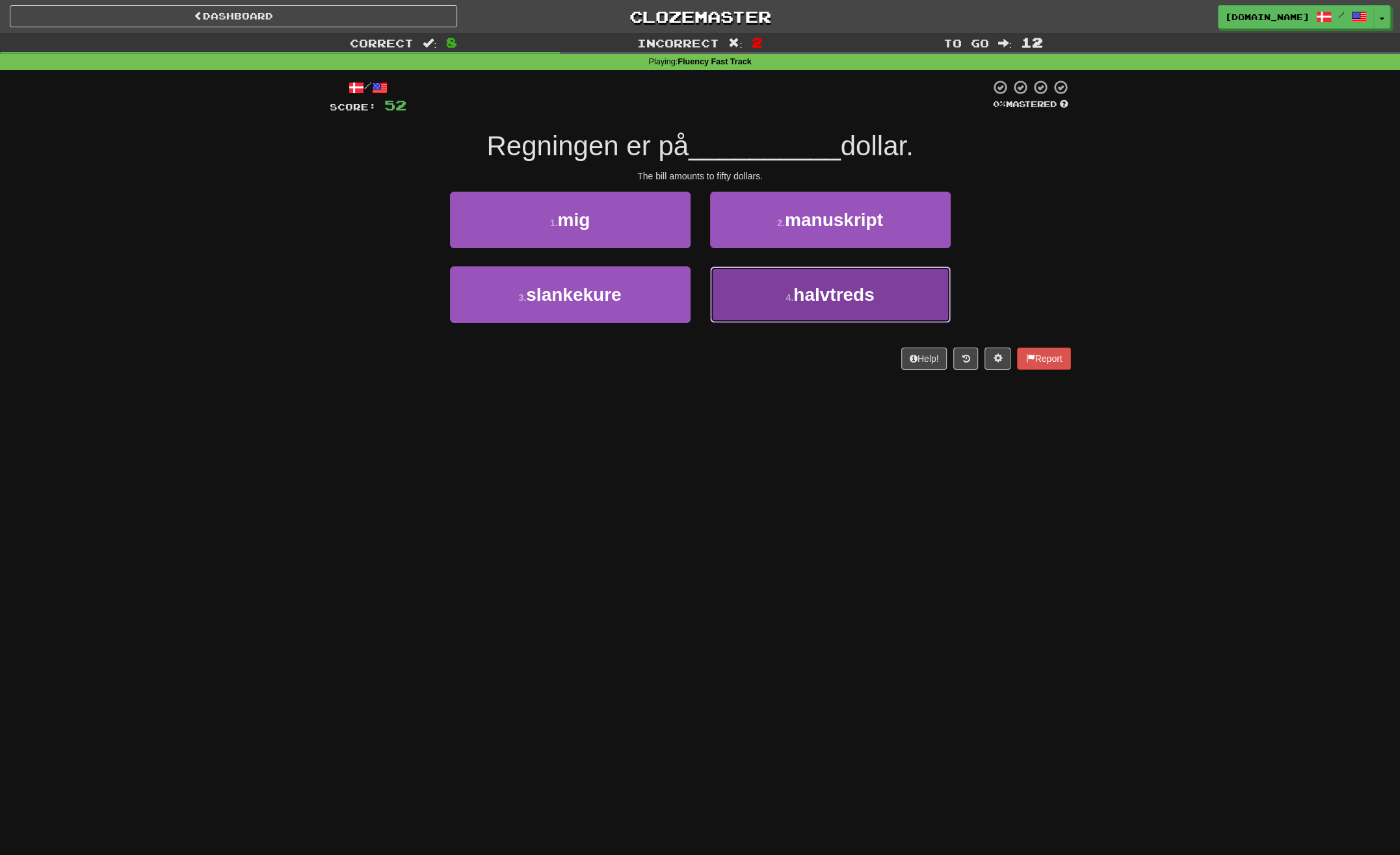
click at [783, 303] on button "4 . halvtreds" at bounding box center [830, 295] width 240 height 56
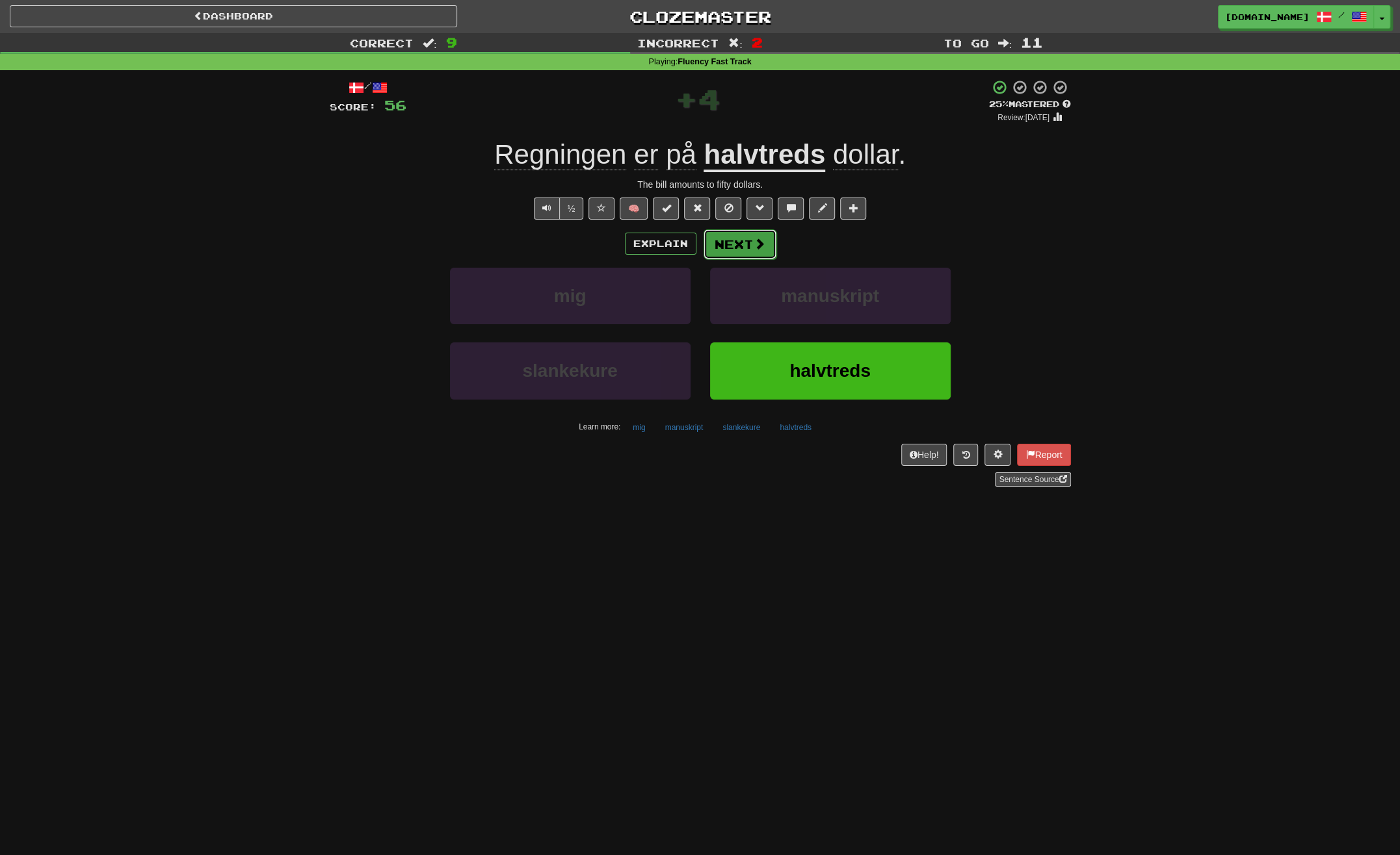
click at [739, 251] on button "Next" at bounding box center [740, 244] width 73 height 30
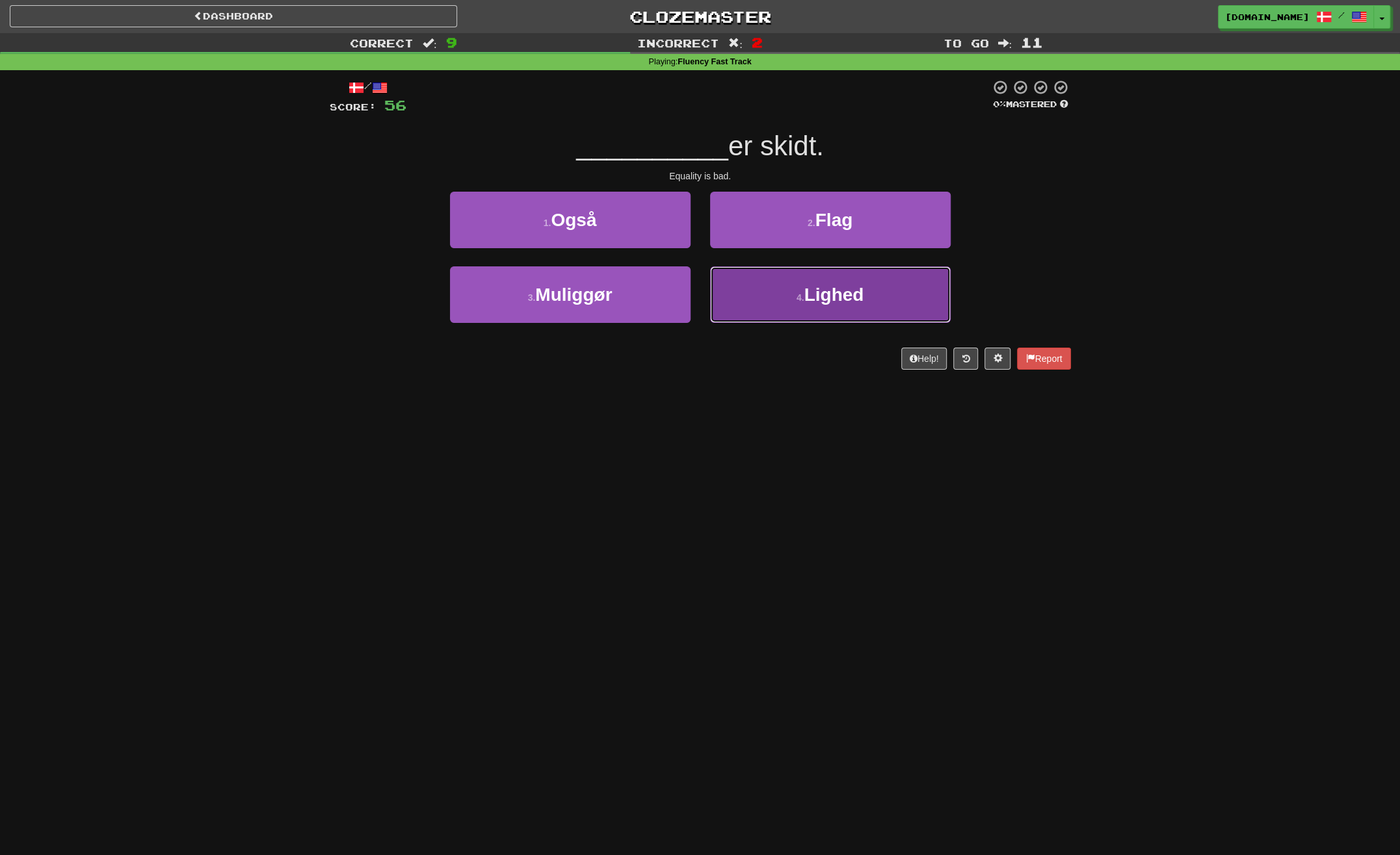
click at [760, 286] on button "4 . Lighed" at bounding box center [830, 295] width 240 height 56
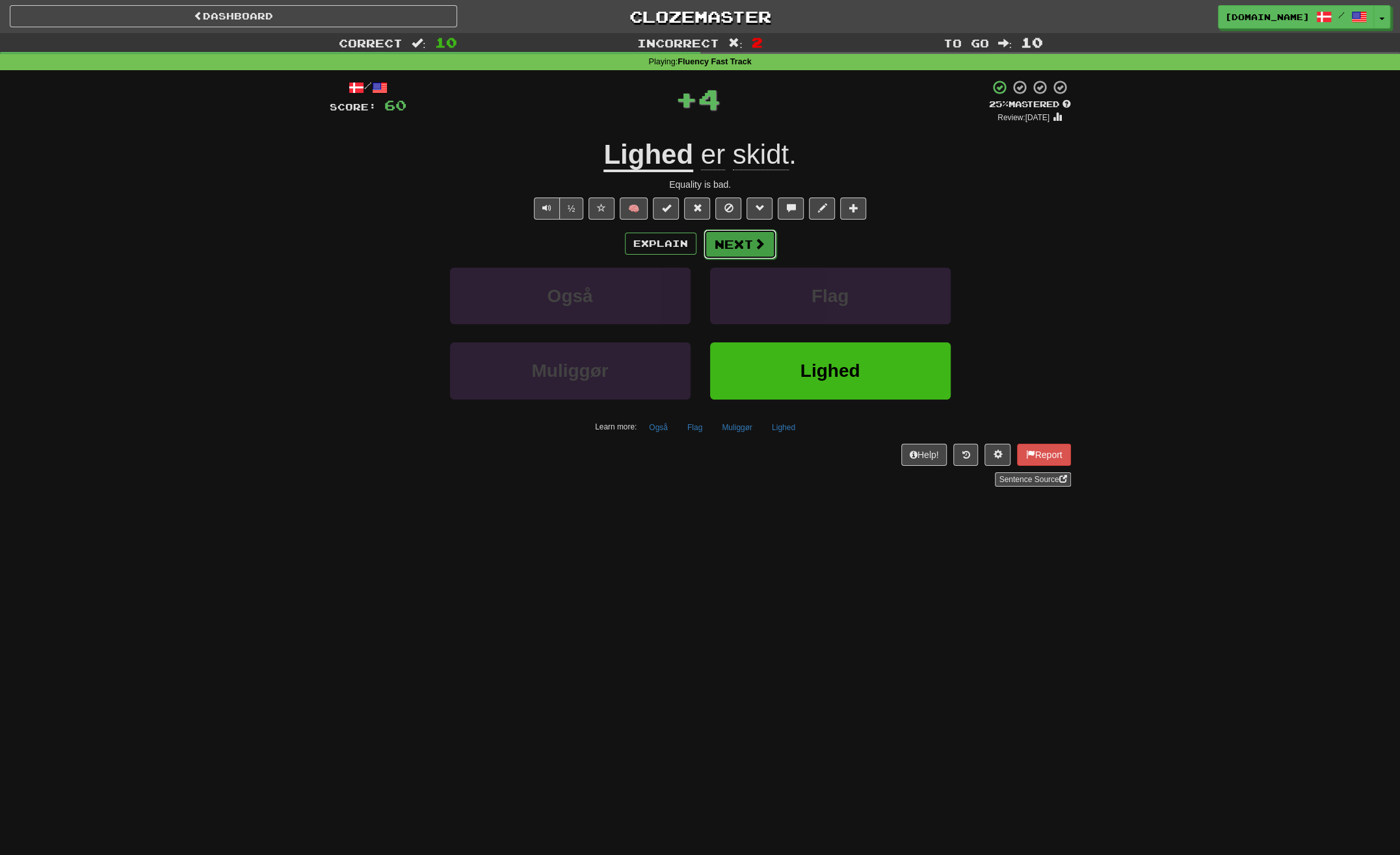
click at [730, 252] on button "Next" at bounding box center [740, 244] width 73 height 30
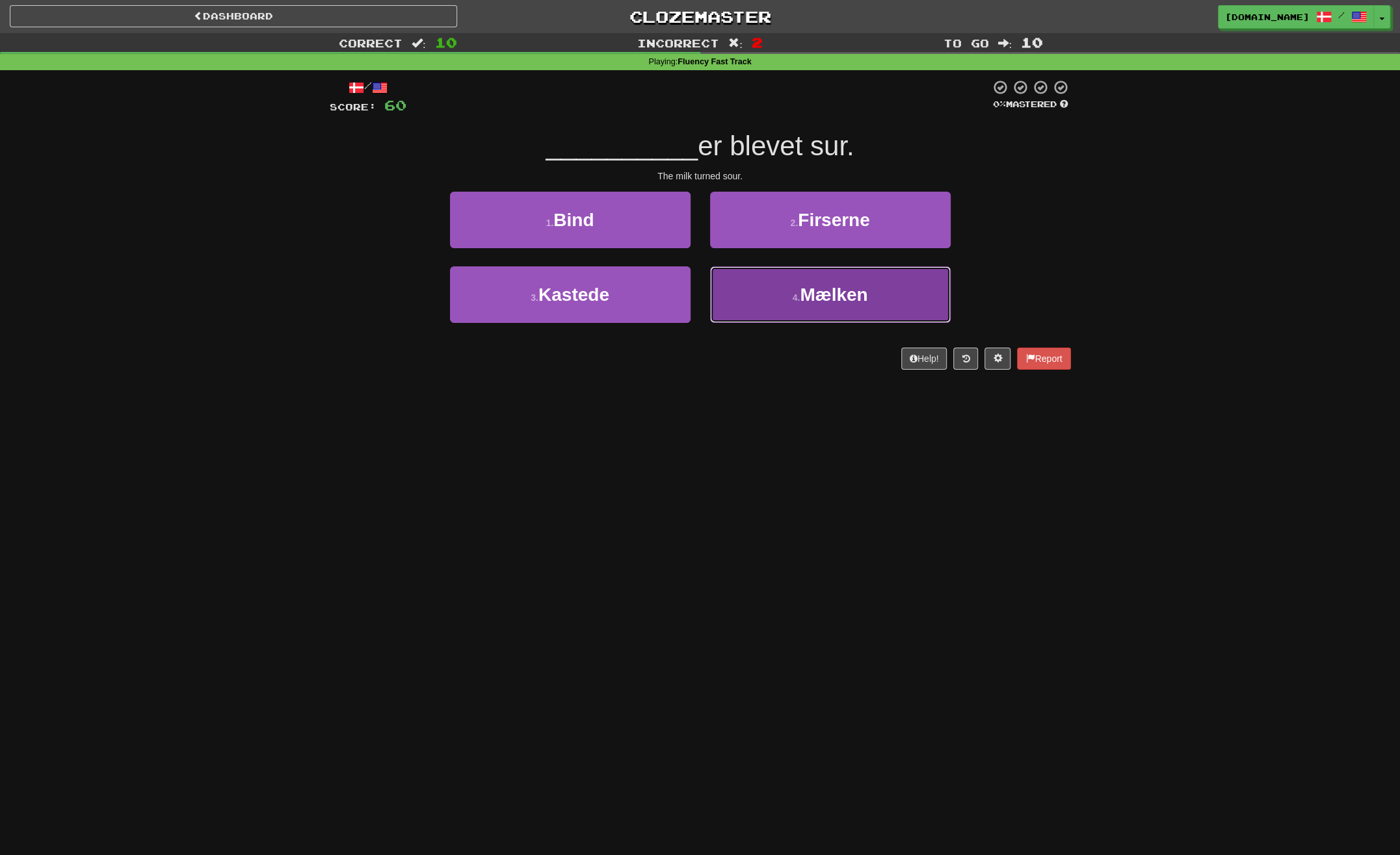
click at [766, 290] on button "4 . Mælken" at bounding box center [830, 295] width 240 height 56
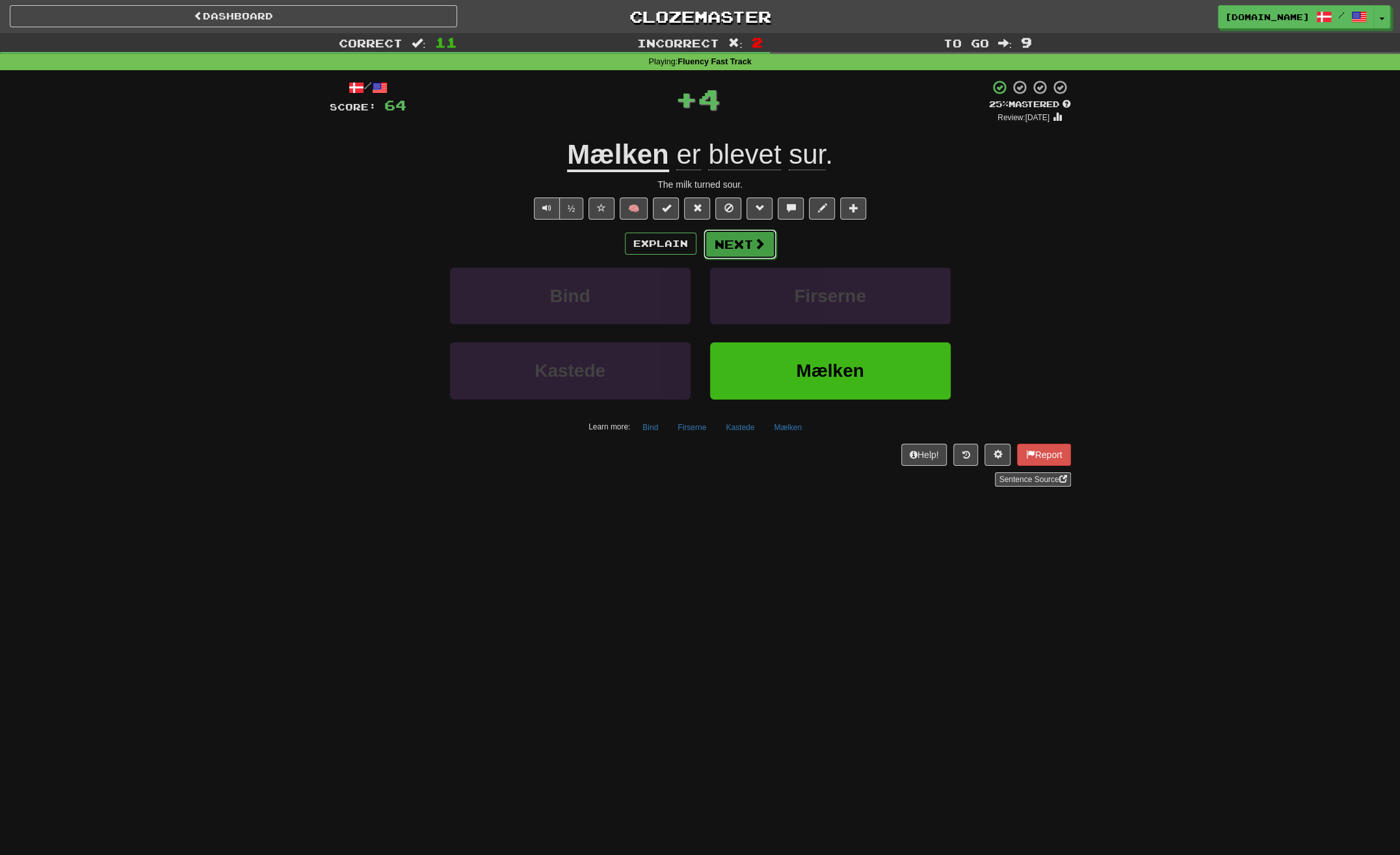
click at [741, 248] on button "Next" at bounding box center [740, 244] width 73 height 30
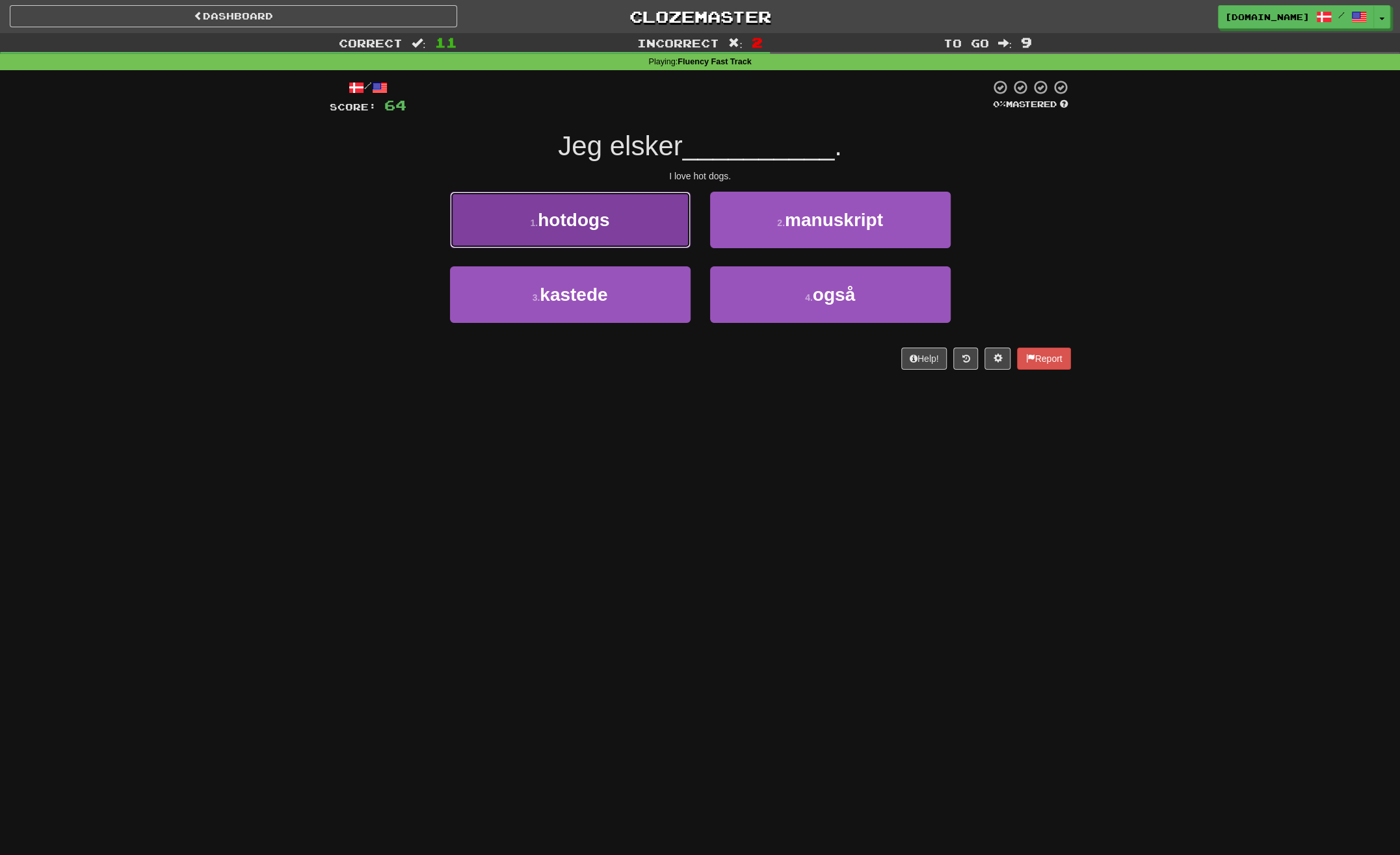
click at [683, 237] on button "1 . hotdogs" at bounding box center [570, 220] width 240 height 56
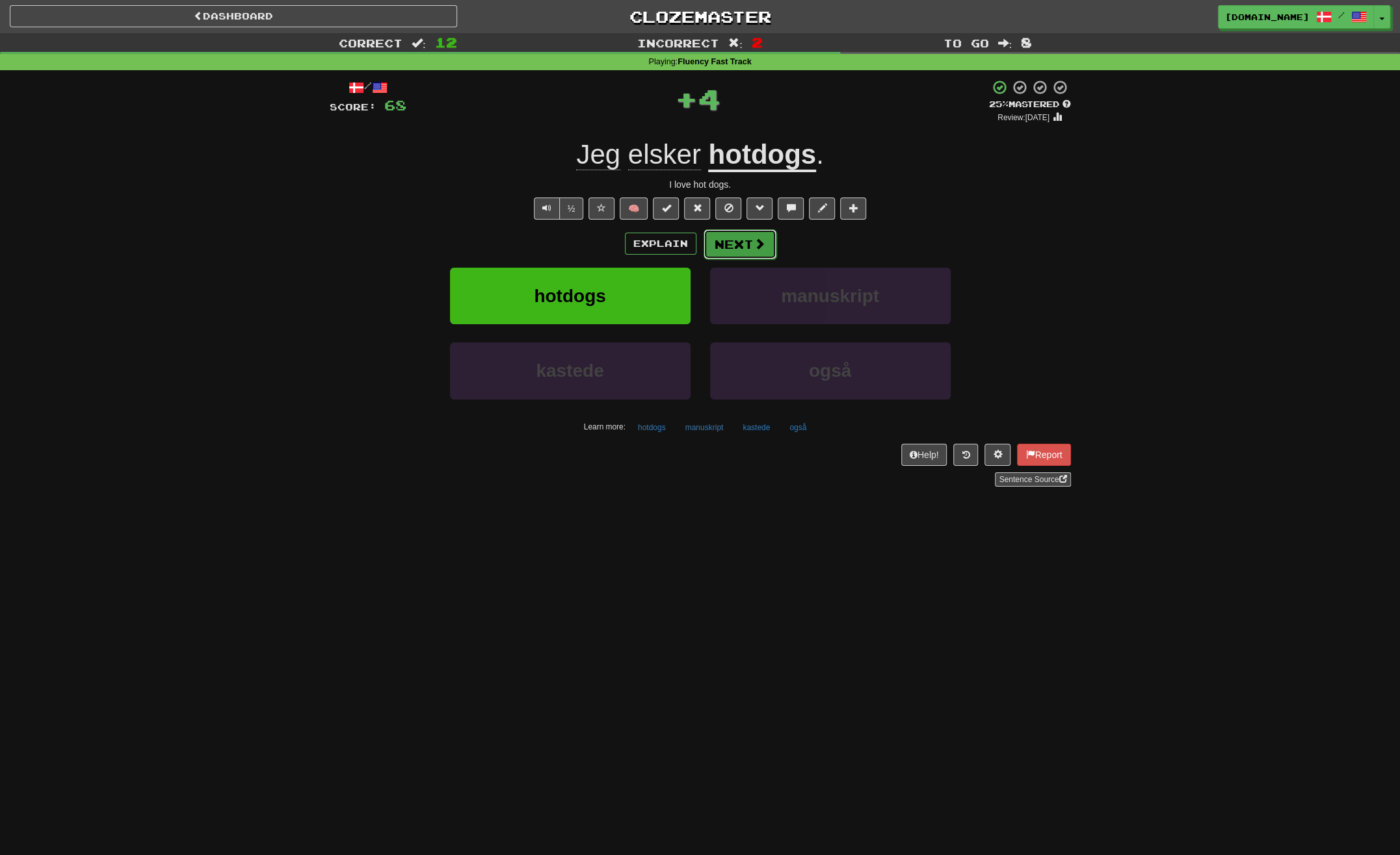
click at [771, 245] on button "Next" at bounding box center [740, 244] width 73 height 30
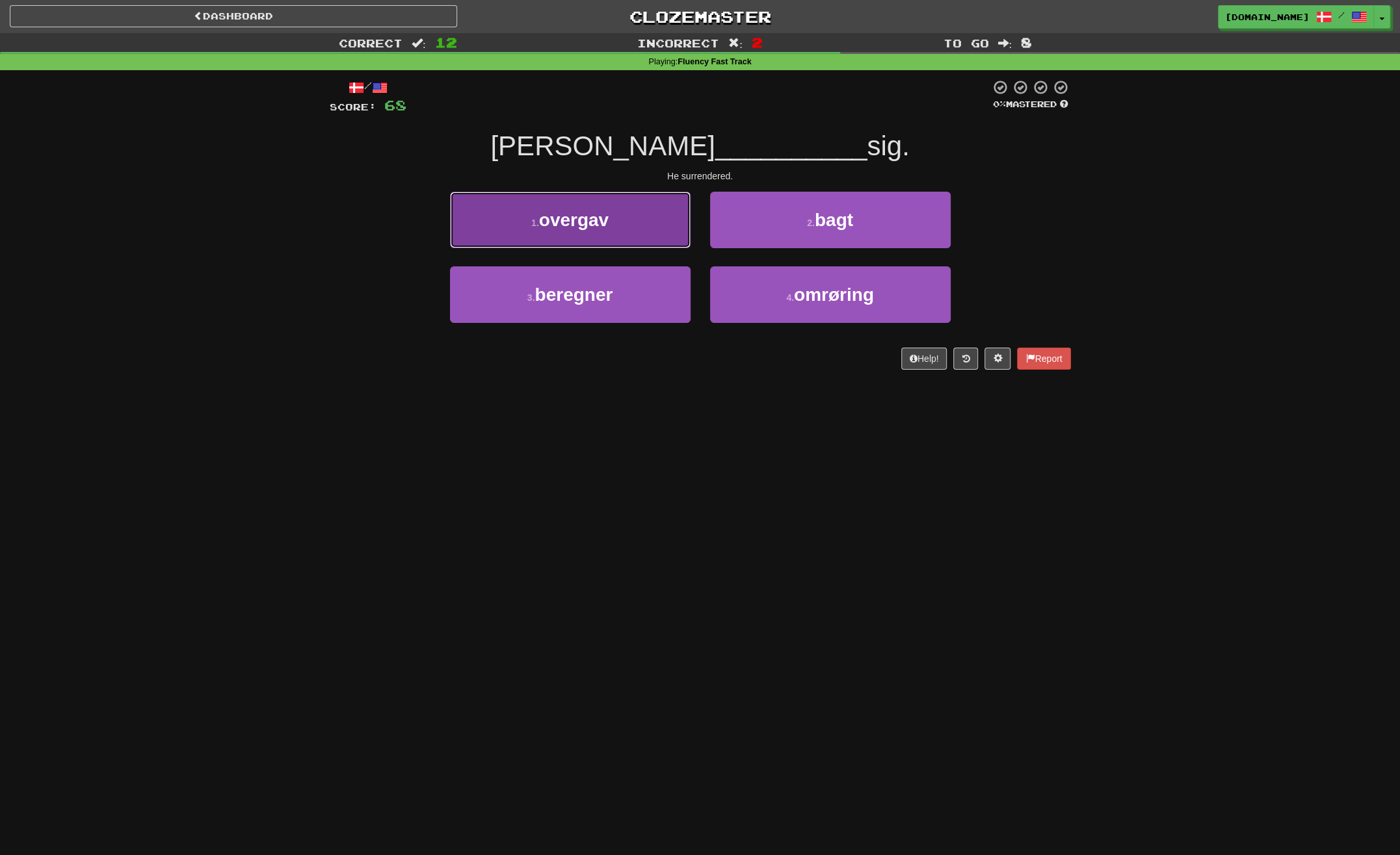
click at [586, 227] on span "overgav" at bounding box center [573, 221] width 69 height 21
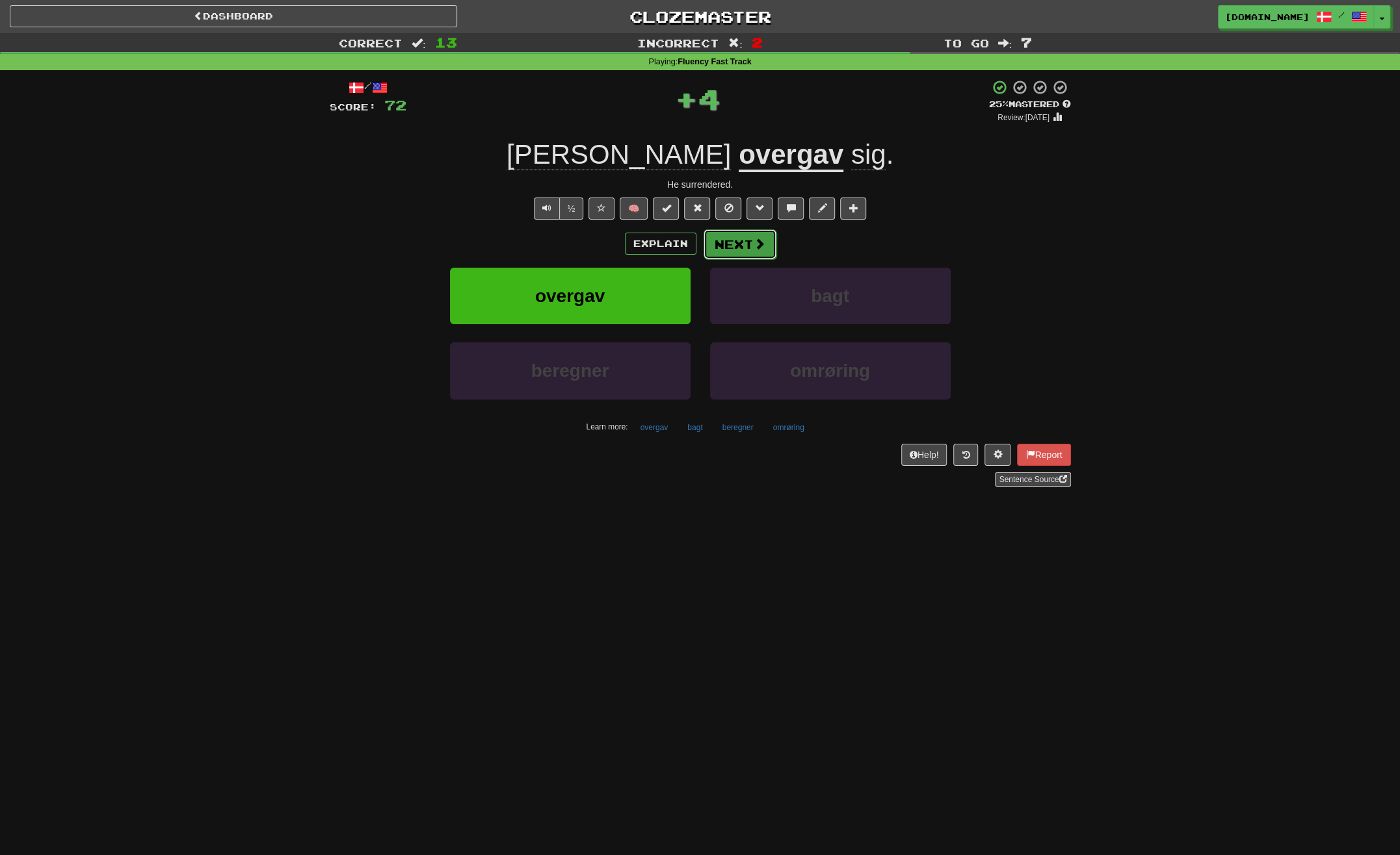
click at [717, 243] on button "Next" at bounding box center [740, 244] width 73 height 30
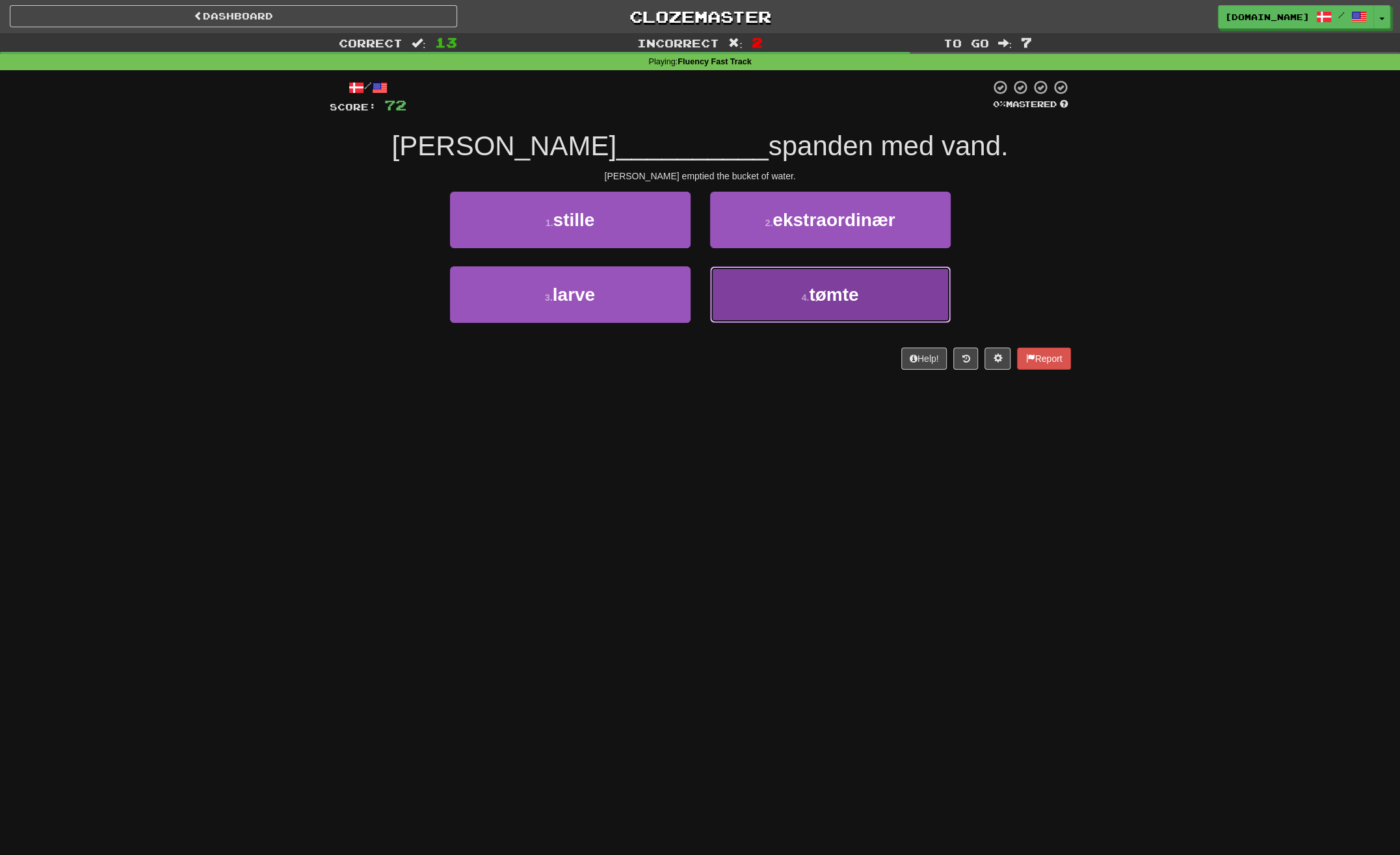
click at [765, 299] on button "4 . tømte" at bounding box center [830, 295] width 240 height 56
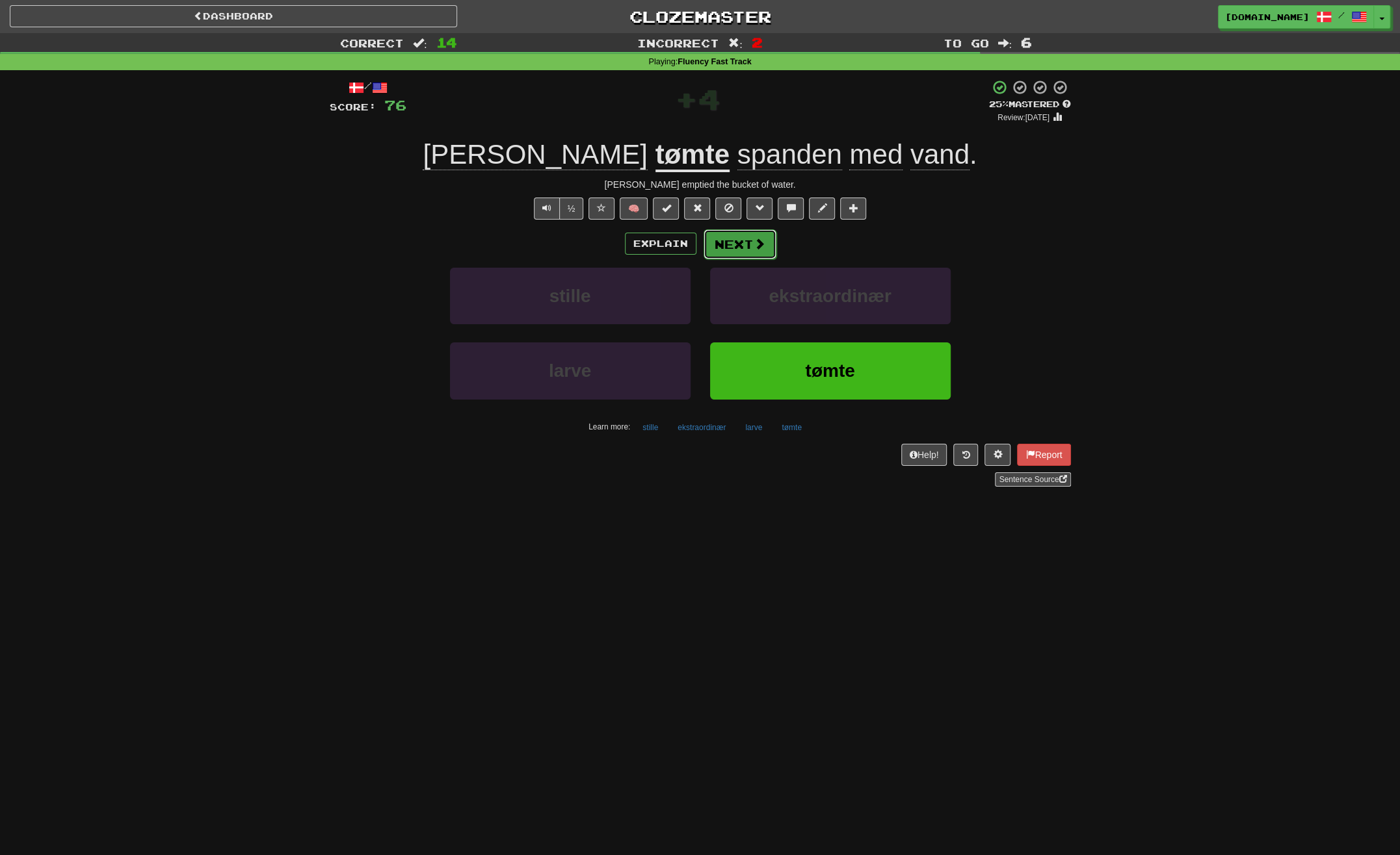
click at [747, 243] on button "Next" at bounding box center [740, 244] width 73 height 30
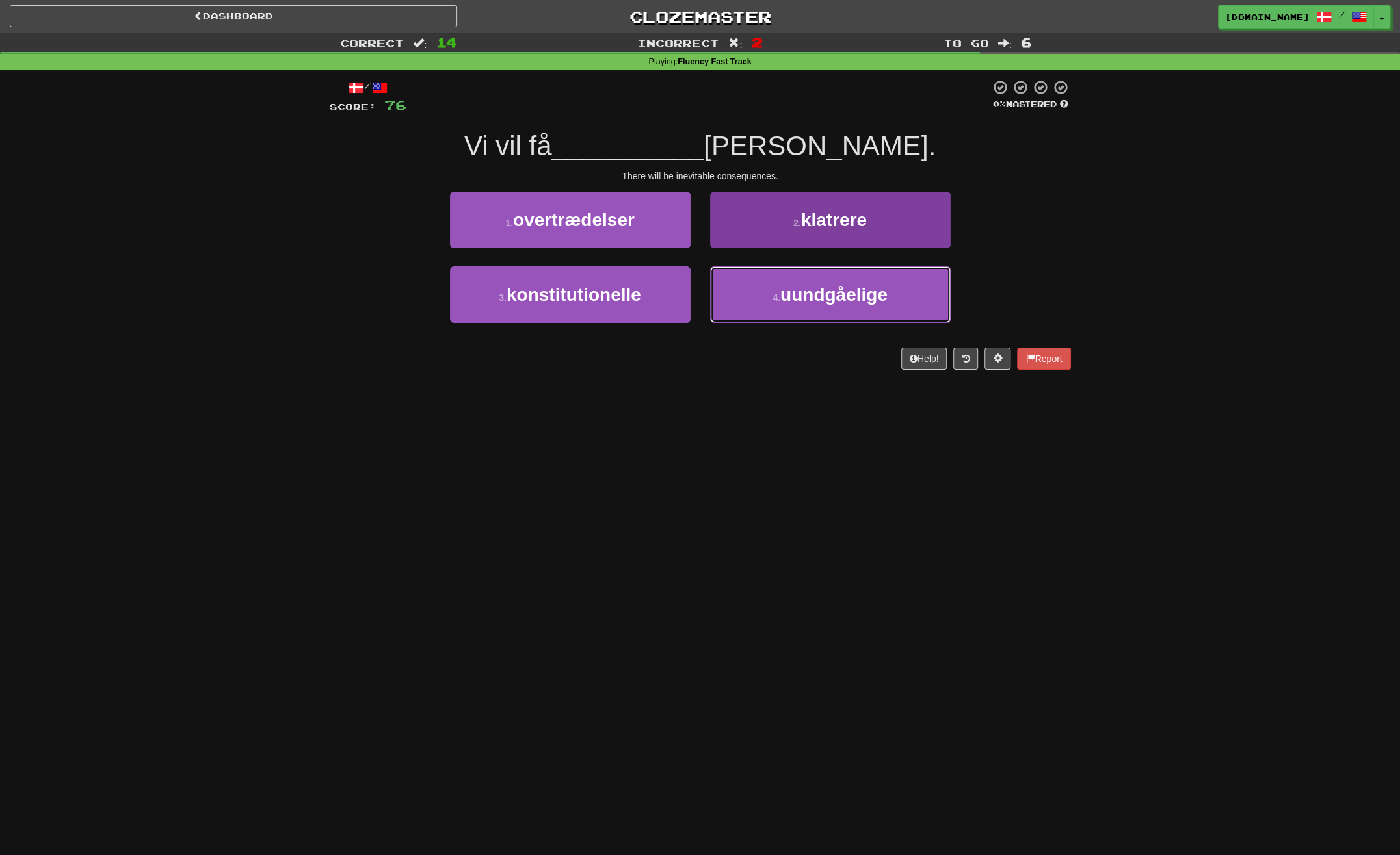
click at [783, 295] on span "uundgåelige" at bounding box center [833, 295] width 107 height 21
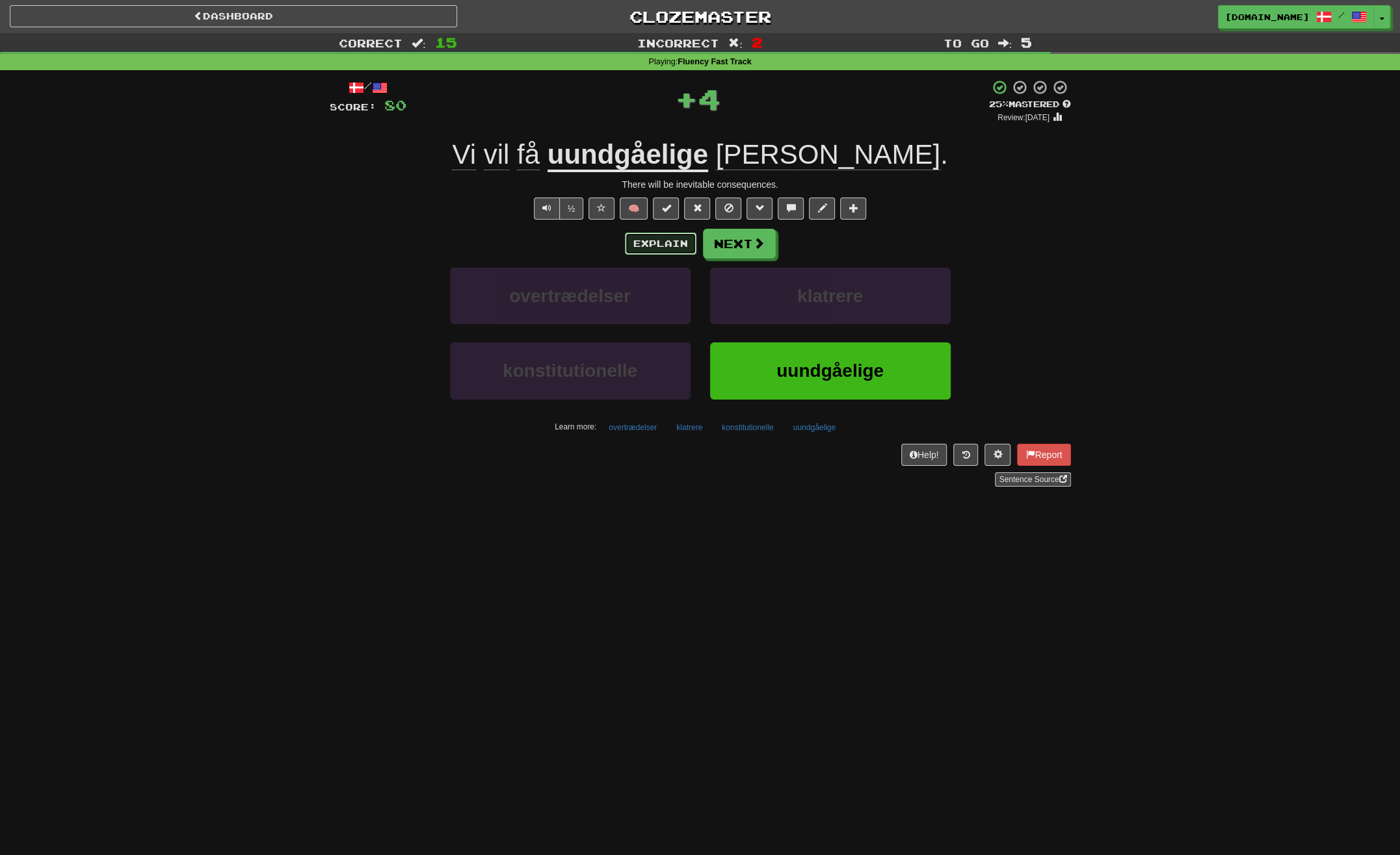
click at [673, 242] on button "Explain" at bounding box center [661, 244] width 72 height 22
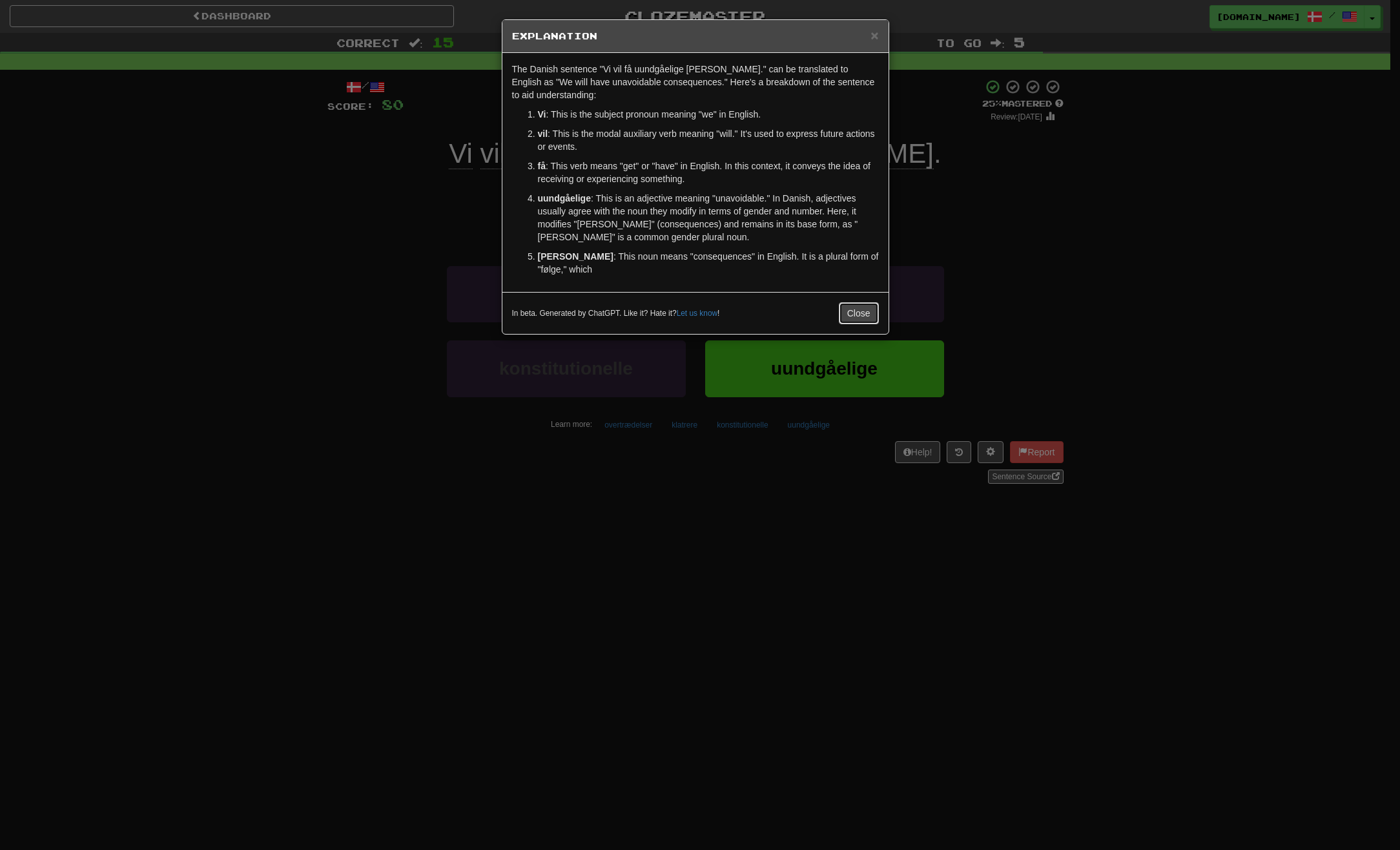
click at [855, 320] on button "Close" at bounding box center [858, 314] width 40 height 22
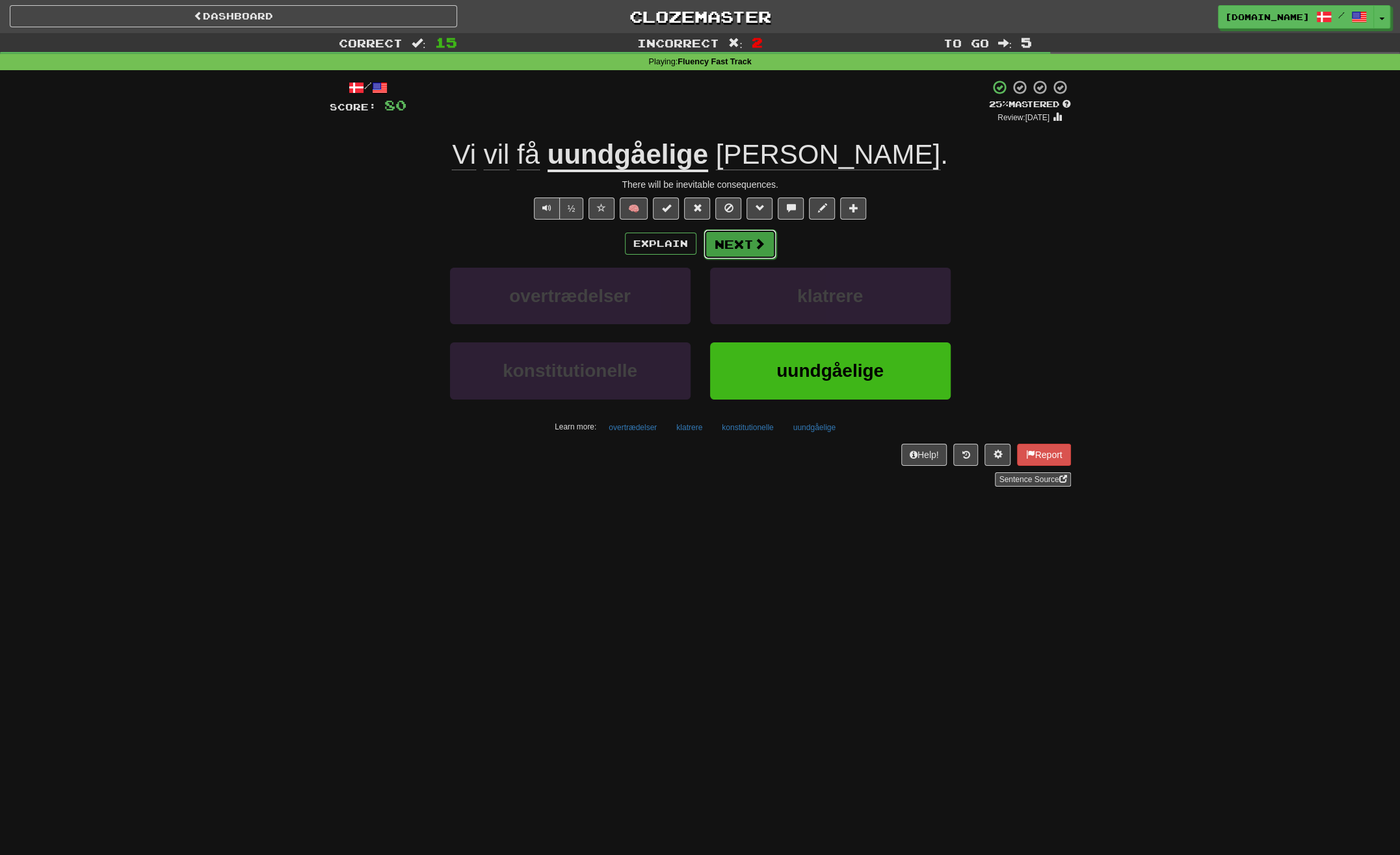
click at [751, 246] on button "Next" at bounding box center [740, 244] width 73 height 30
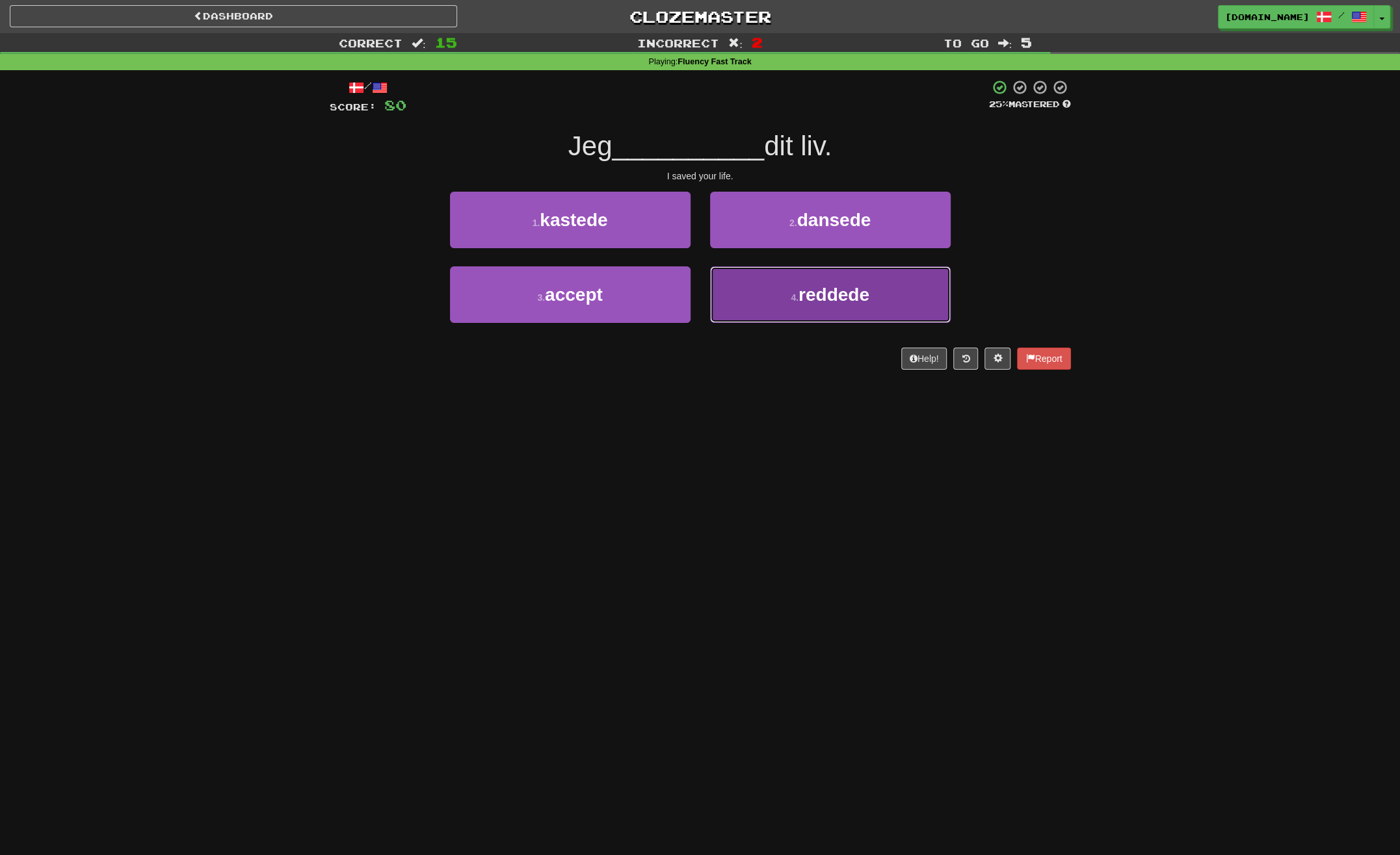
click at [757, 283] on button "4 . reddede" at bounding box center [830, 295] width 240 height 56
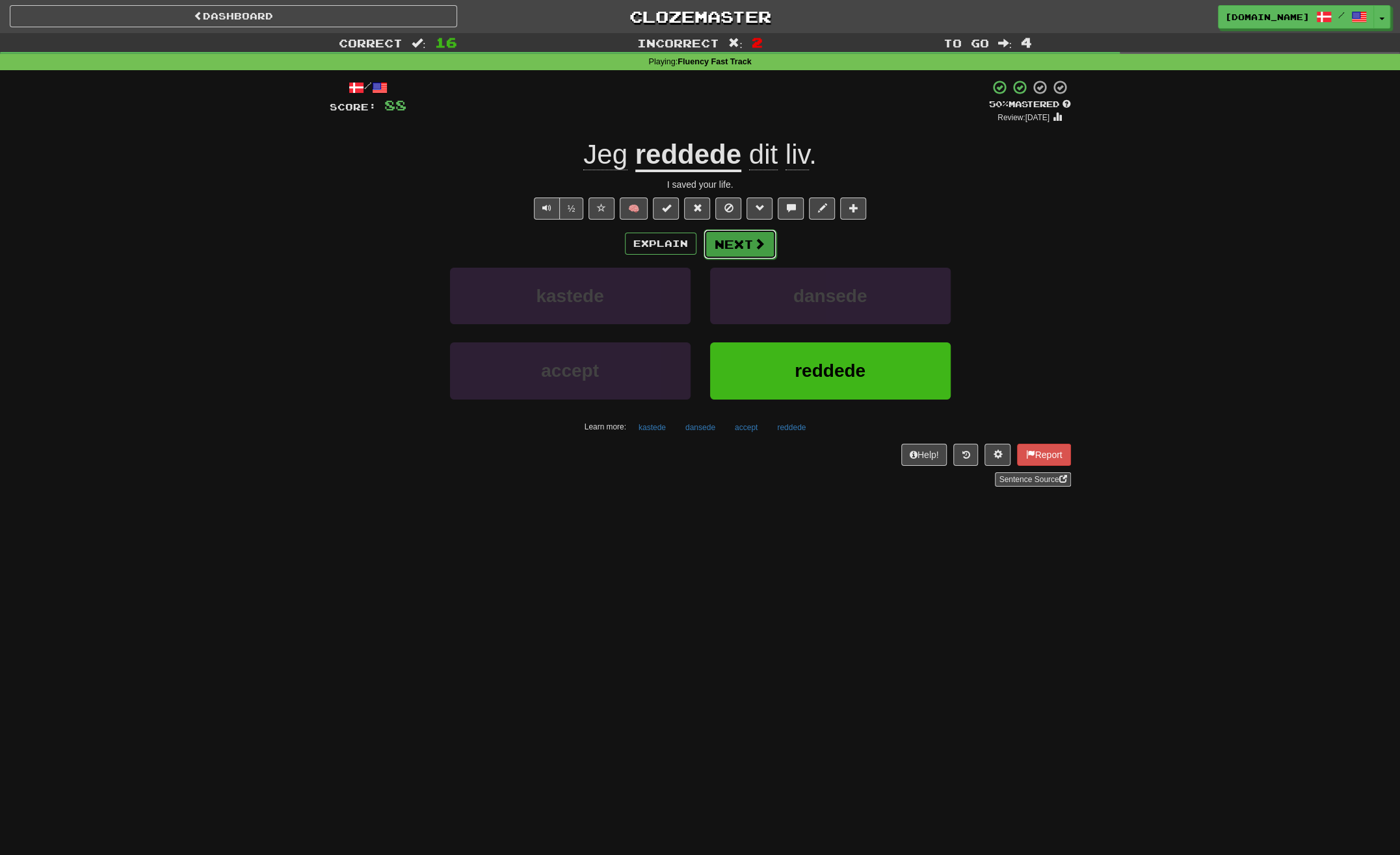
click at [740, 247] on button "Next" at bounding box center [740, 244] width 73 height 30
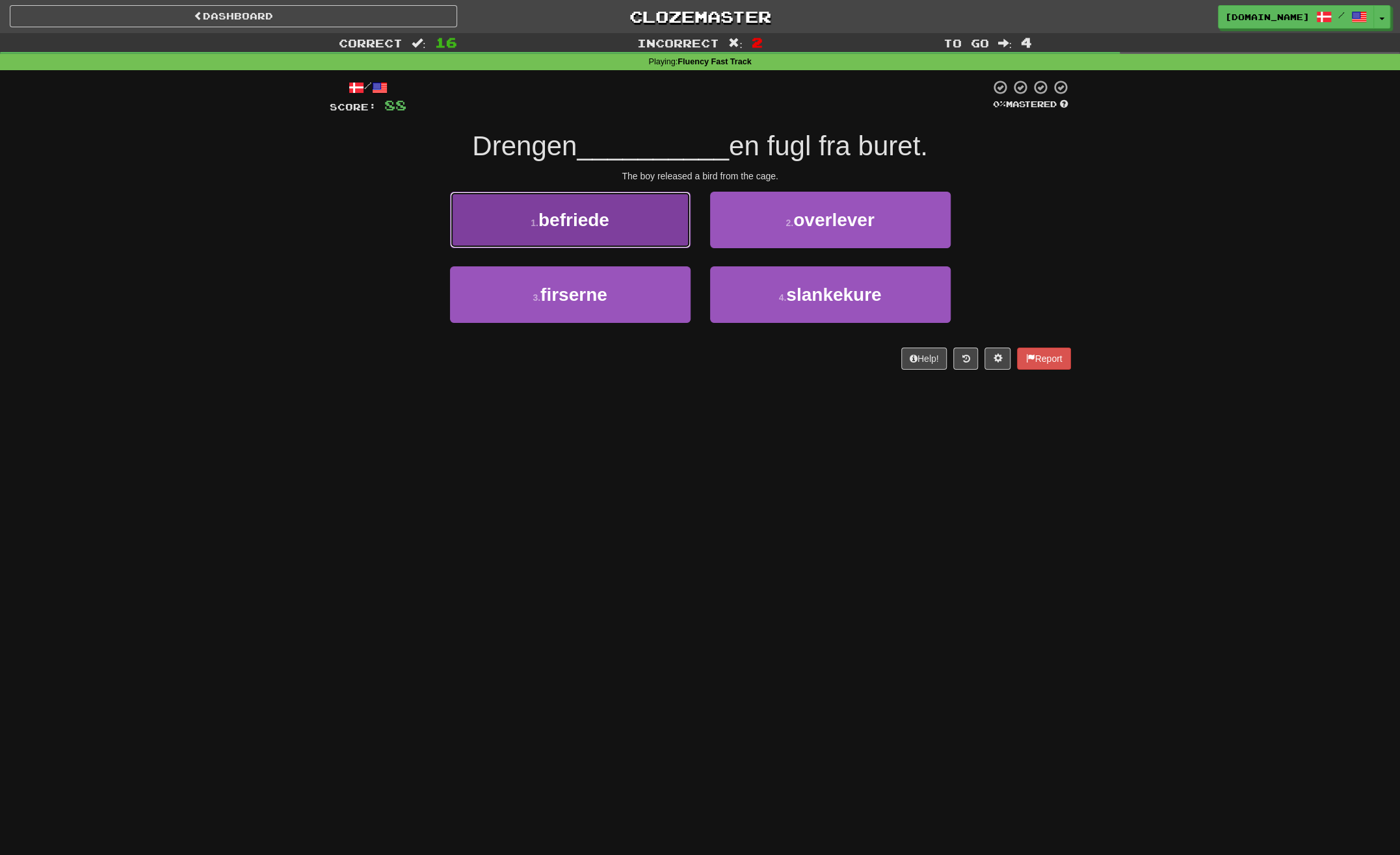
click at [642, 227] on button "1 . befriede" at bounding box center [570, 220] width 240 height 56
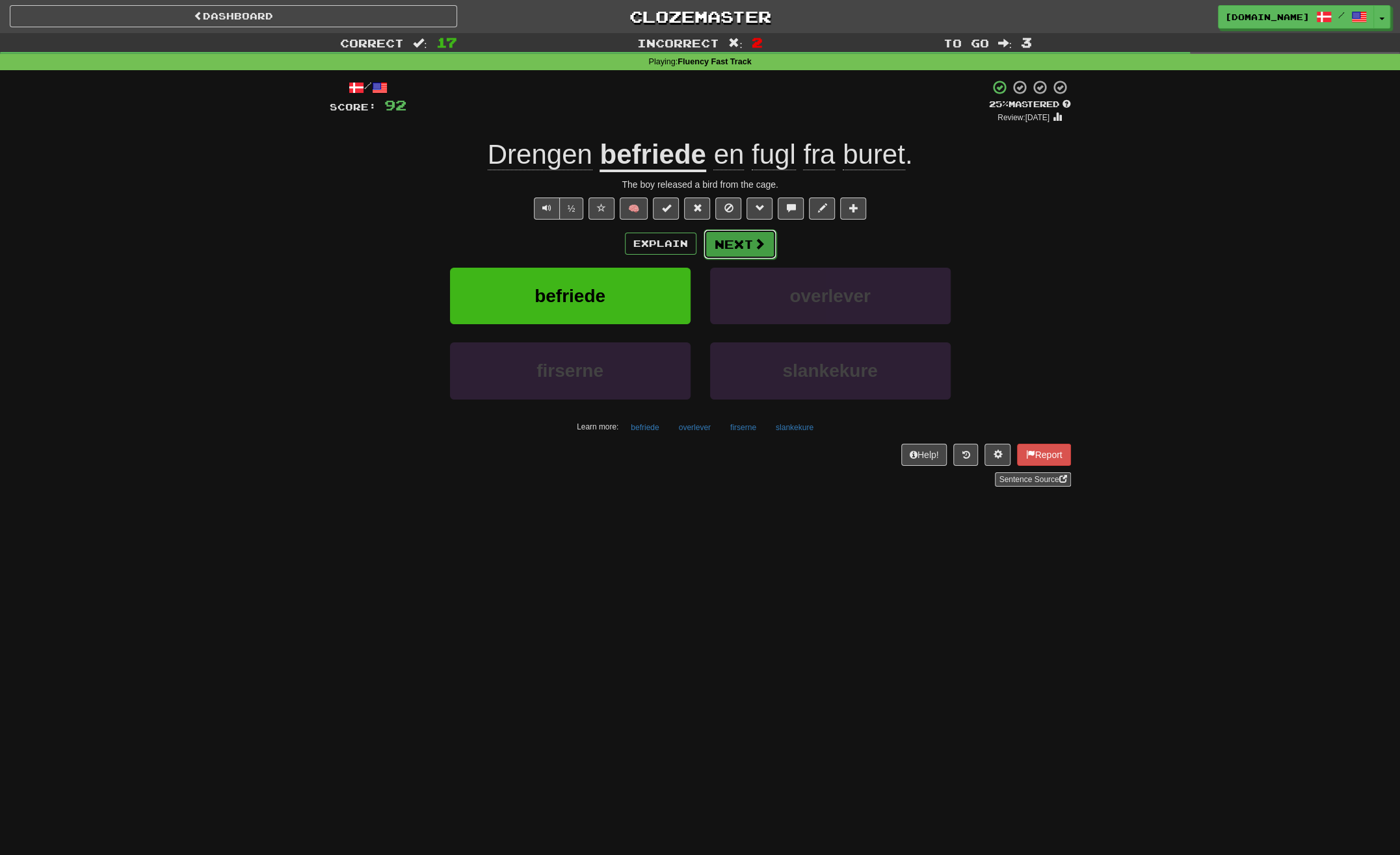
click at [759, 245] on span at bounding box center [759, 244] width 12 height 12
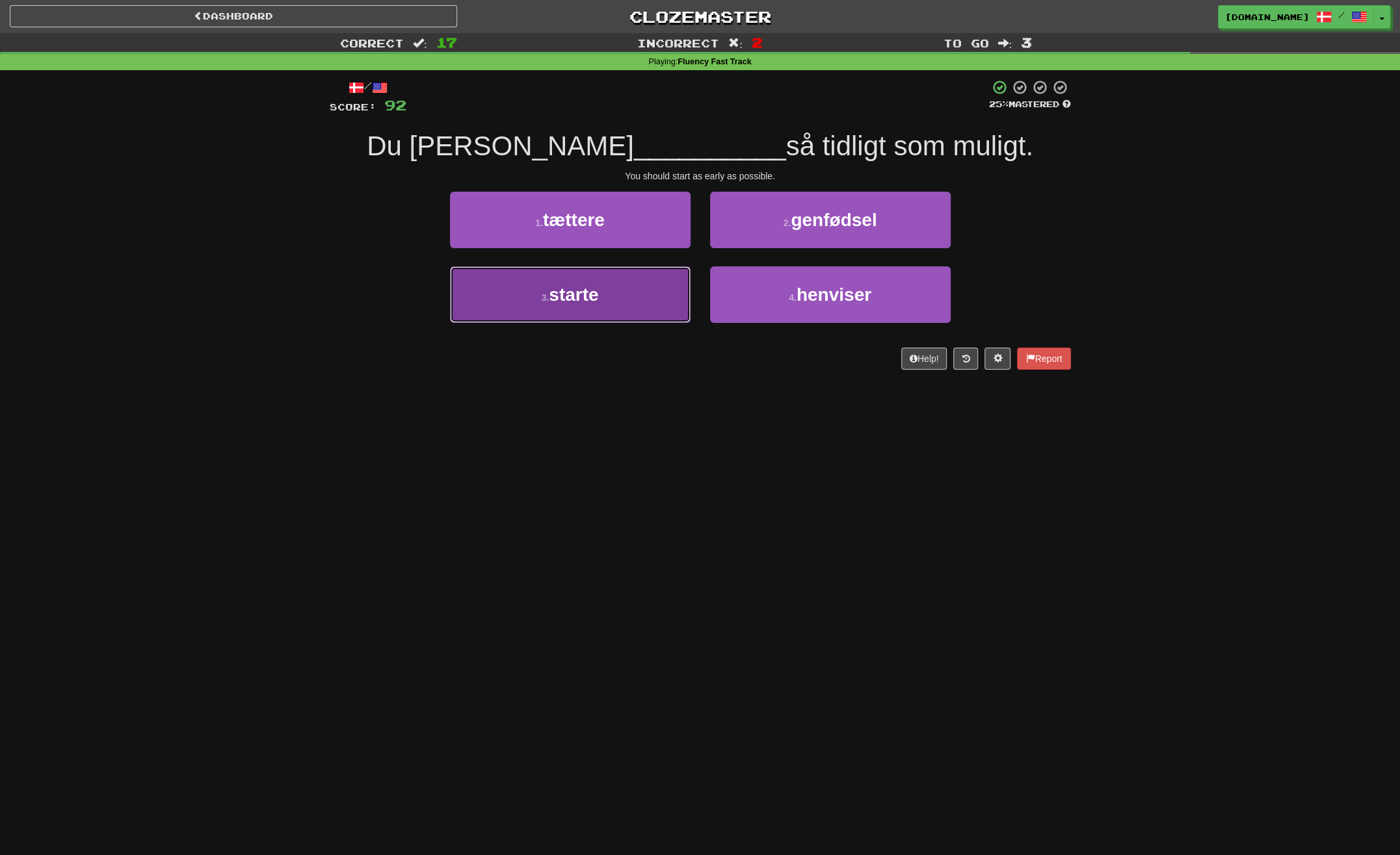
click at [631, 292] on button "3 . starte" at bounding box center [570, 295] width 240 height 56
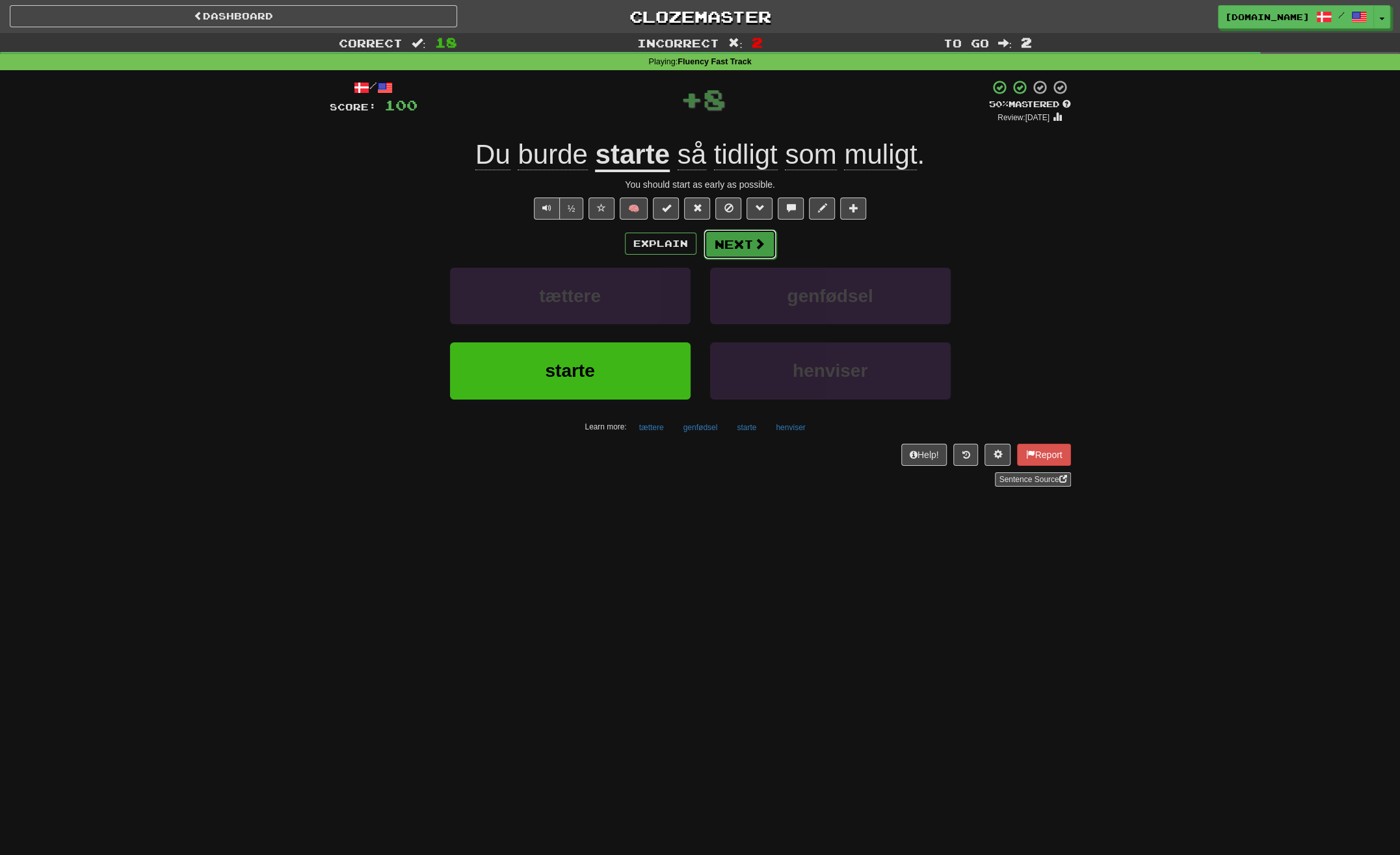
click at [741, 243] on button "Next" at bounding box center [740, 244] width 73 height 30
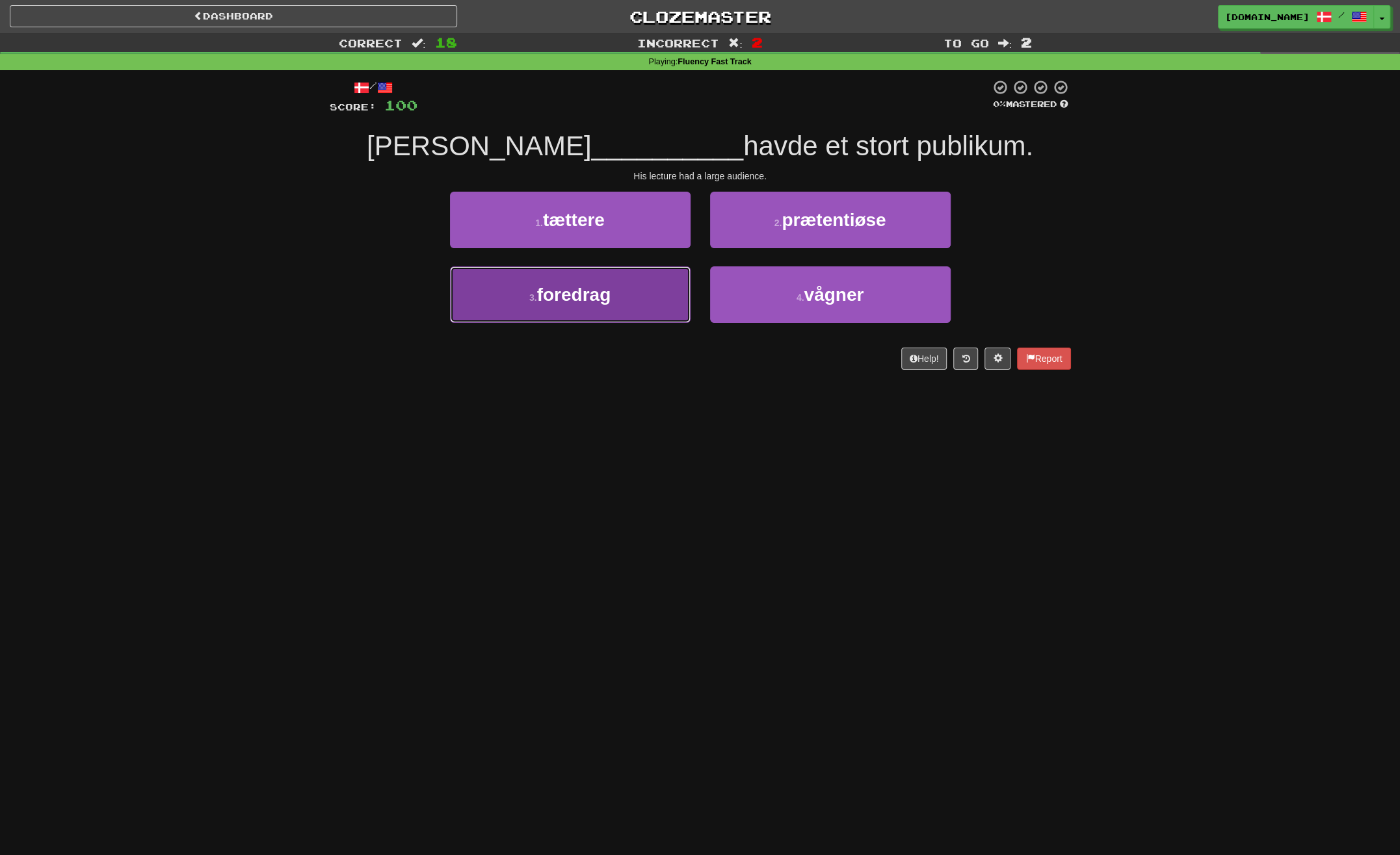
click at [630, 298] on button "3 . foredrag" at bounding box center [570, 295] width 240 height 56
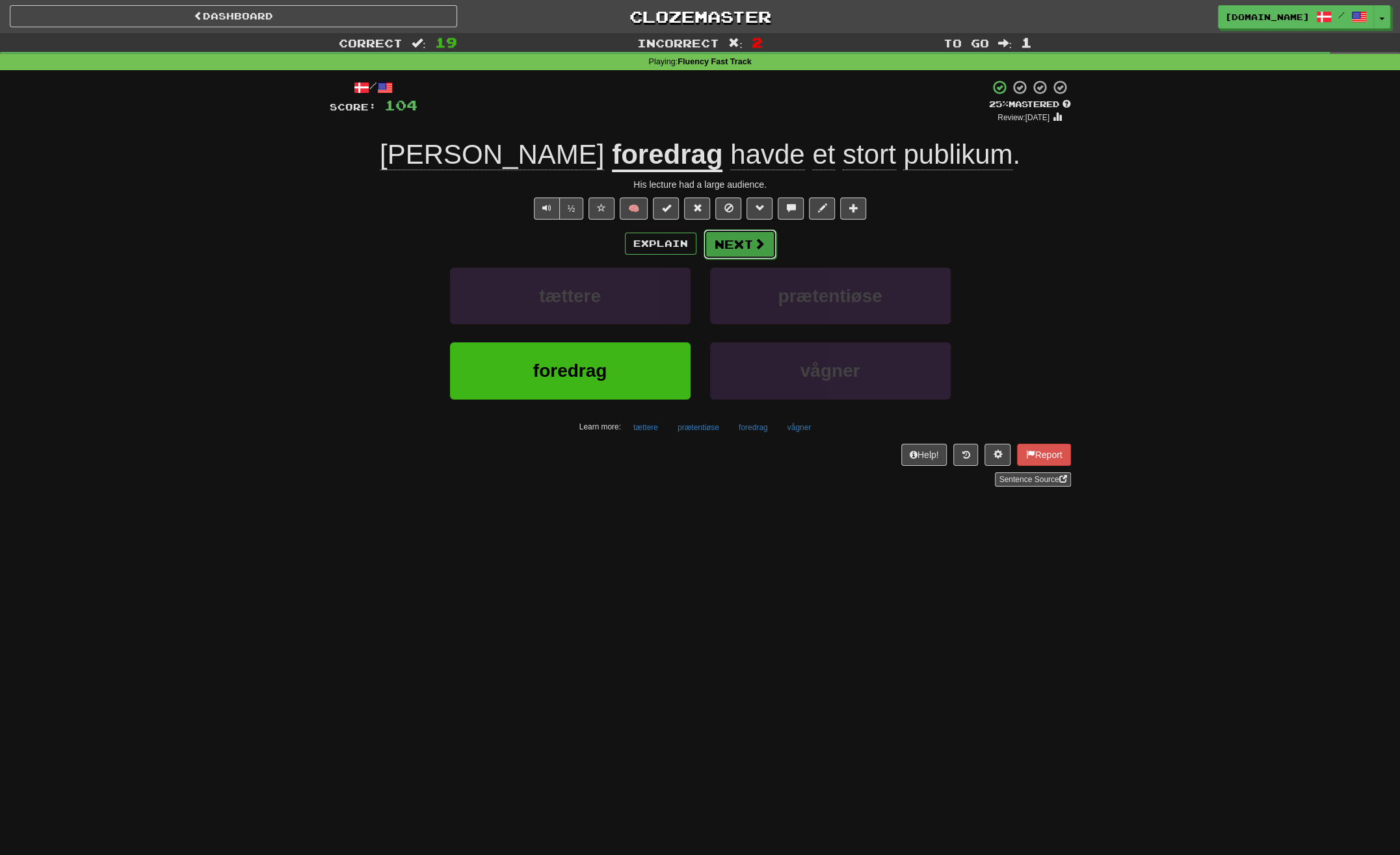
click at [747, 245] on button "Next" at bounding box center [740, 244] width 73 height 30
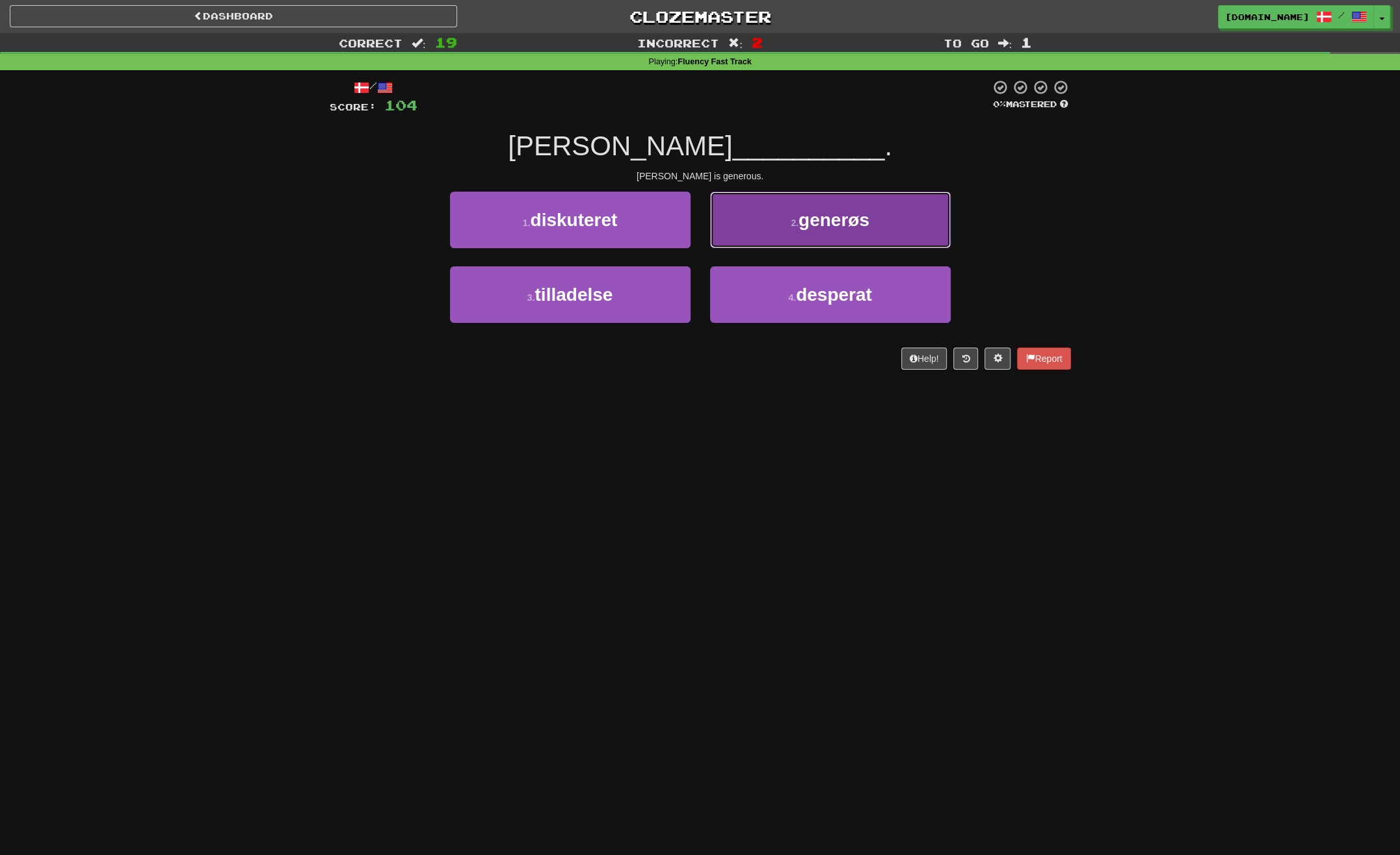
click at [785, 237] on button "2 . generøs" at bounding box center [830, 220] width 240 height 56
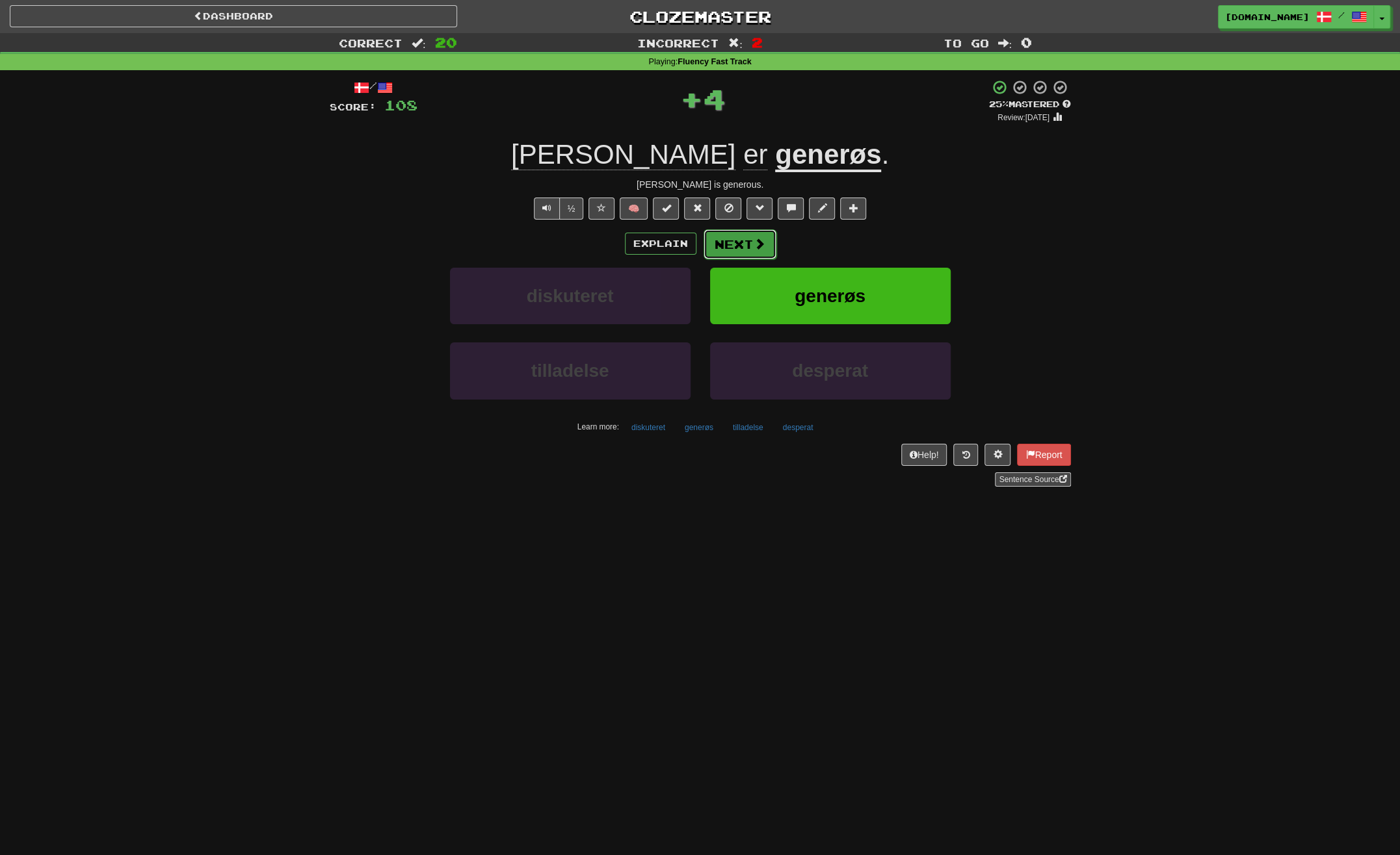
click at [753, 243] on span at bounding box center [759, 244] width 12 height 12
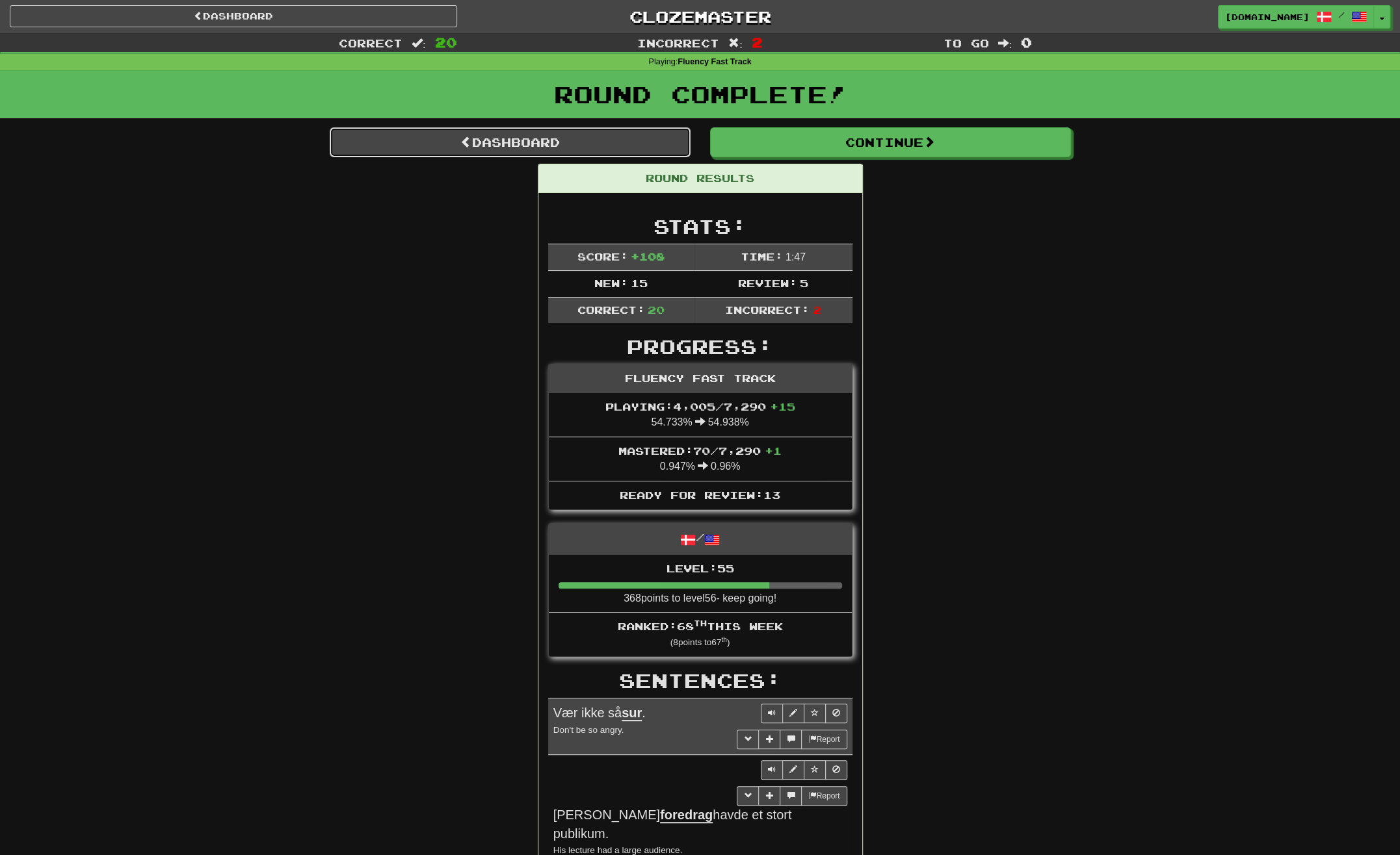
click at [541, 135] on link "Dashboard" at bounding box center [510, 142] width 361 height 30
